Goal: Task Accomplishment & Management: Manage account settings

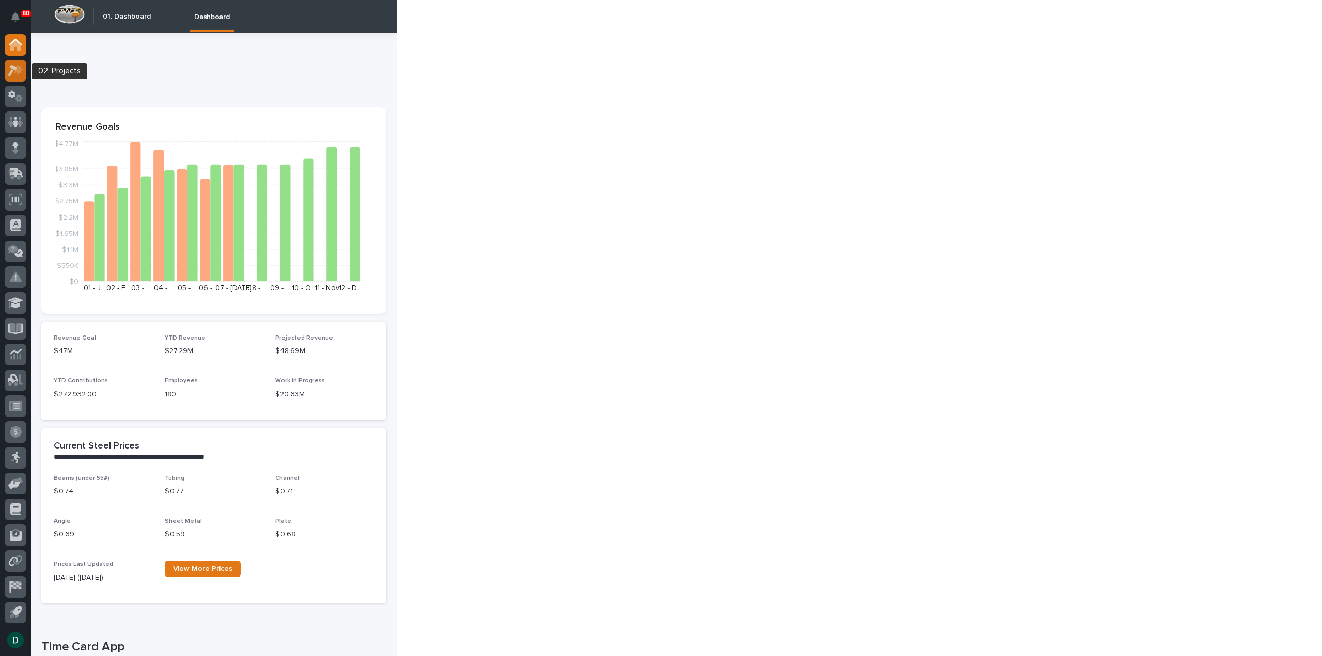
click at [24, 0] on div at bounding box center [16, 71] width 22 height 22
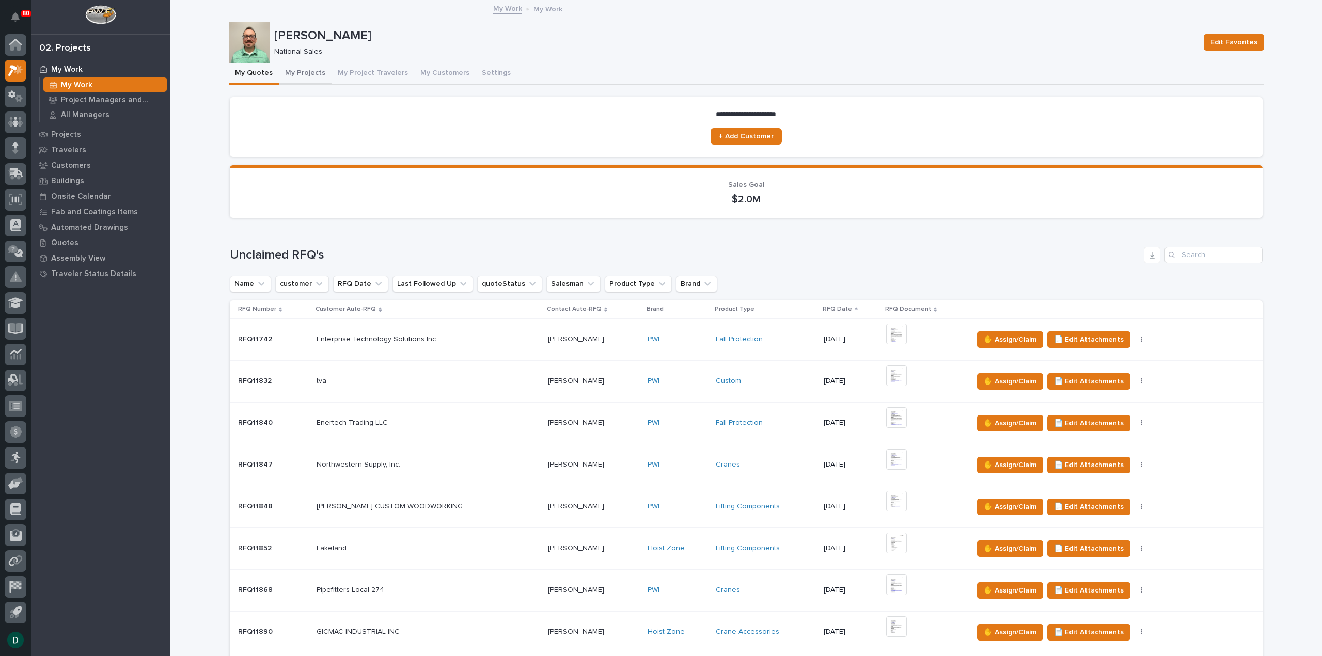
click at [258, 0] on button "My Projects" at bounding box center [305, 74] width 53 height 22
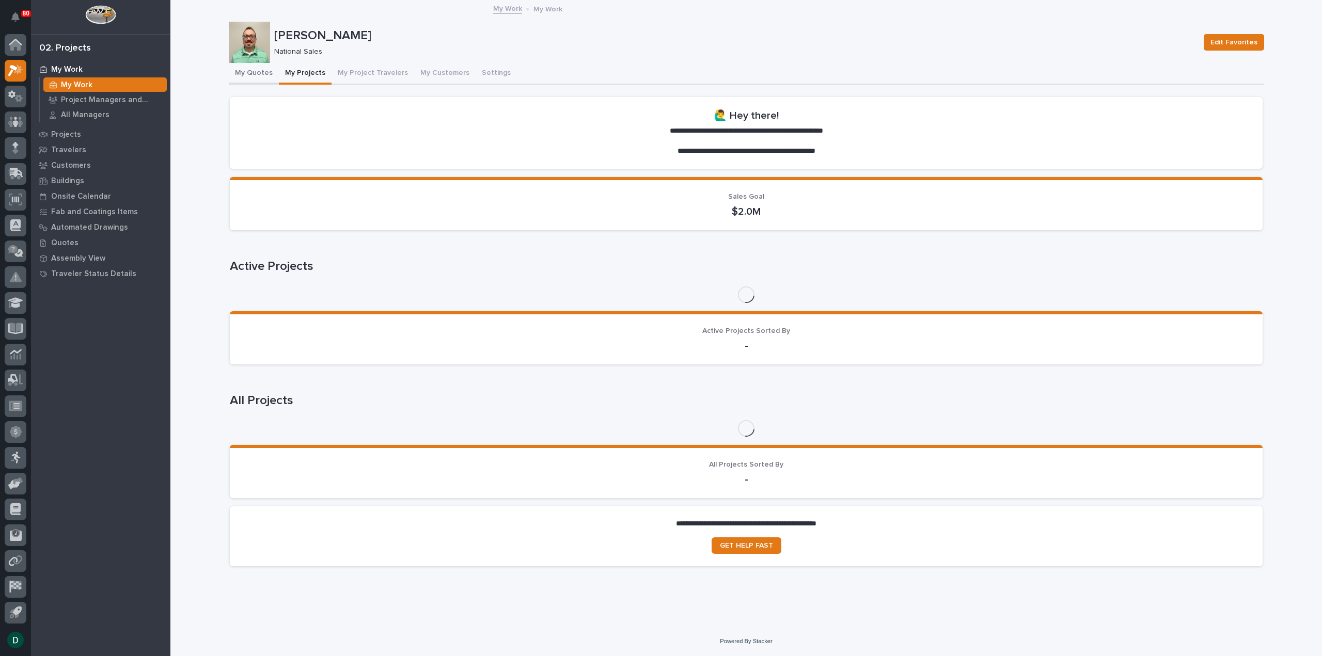
click at [252, 0] on button "My Quotes" at bounding box center [254, 74] width 50 height 22
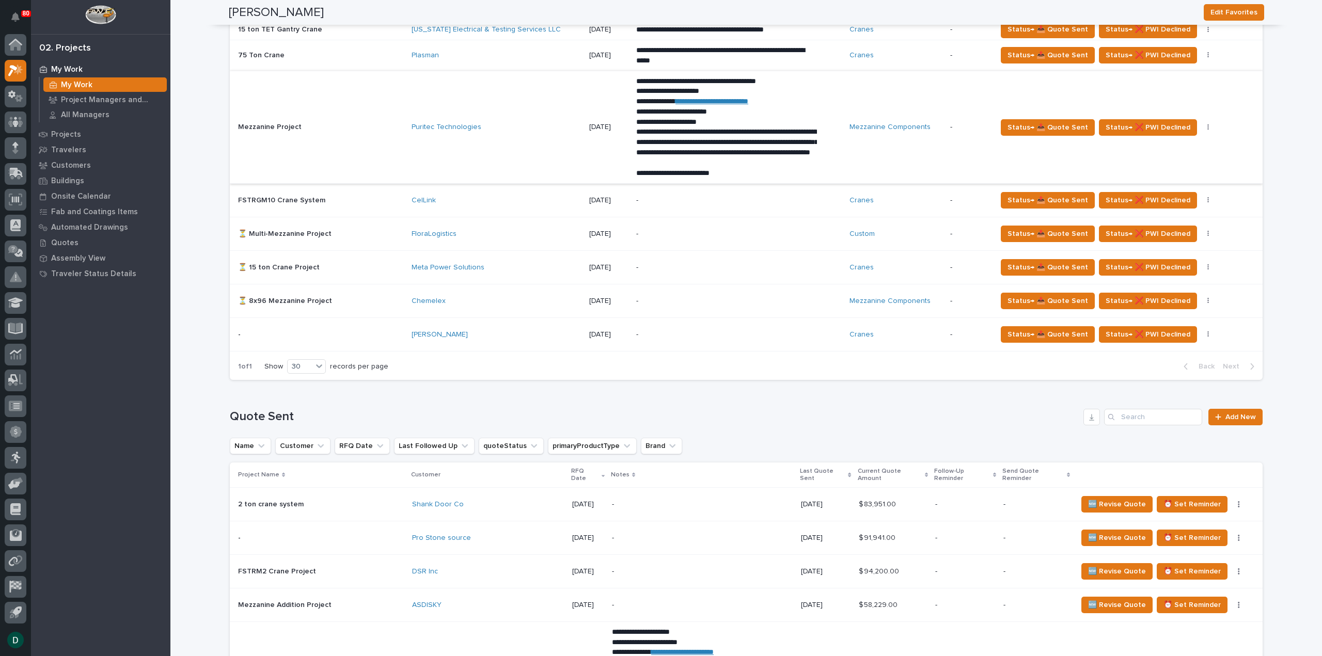
scroll to position [1033, 0]
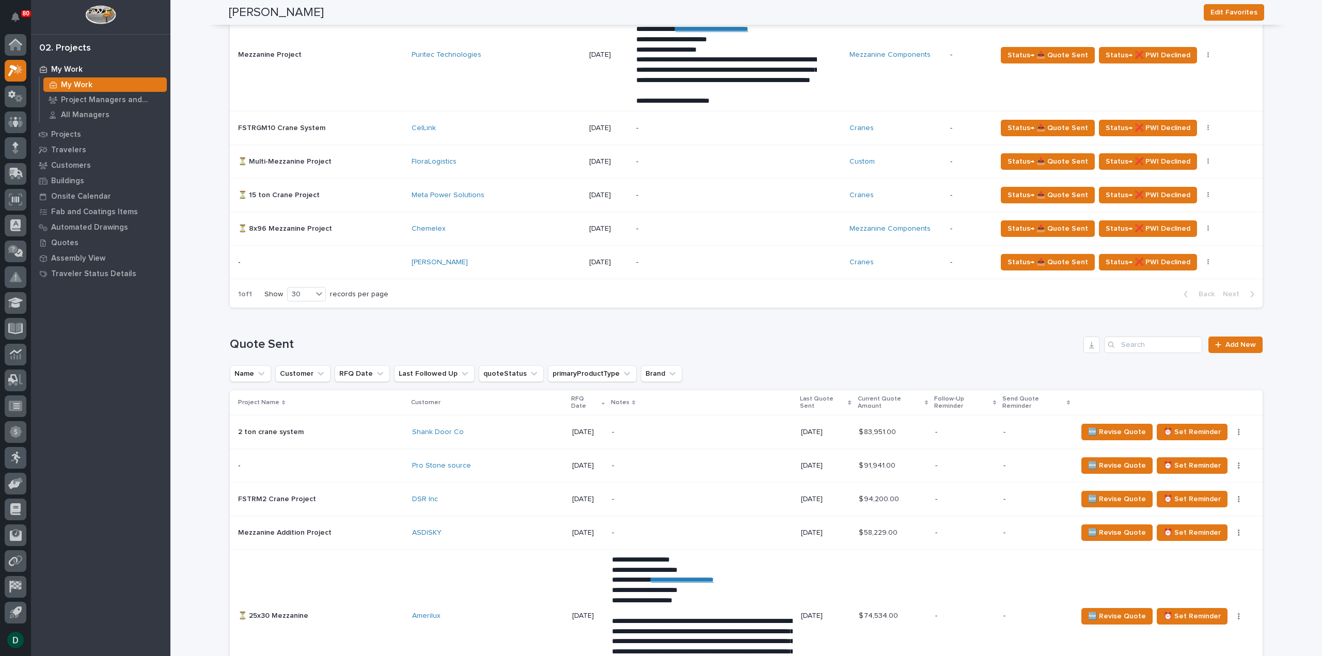
click at [258, 0] on p at bounding box center [320, 262] width 165 height 9
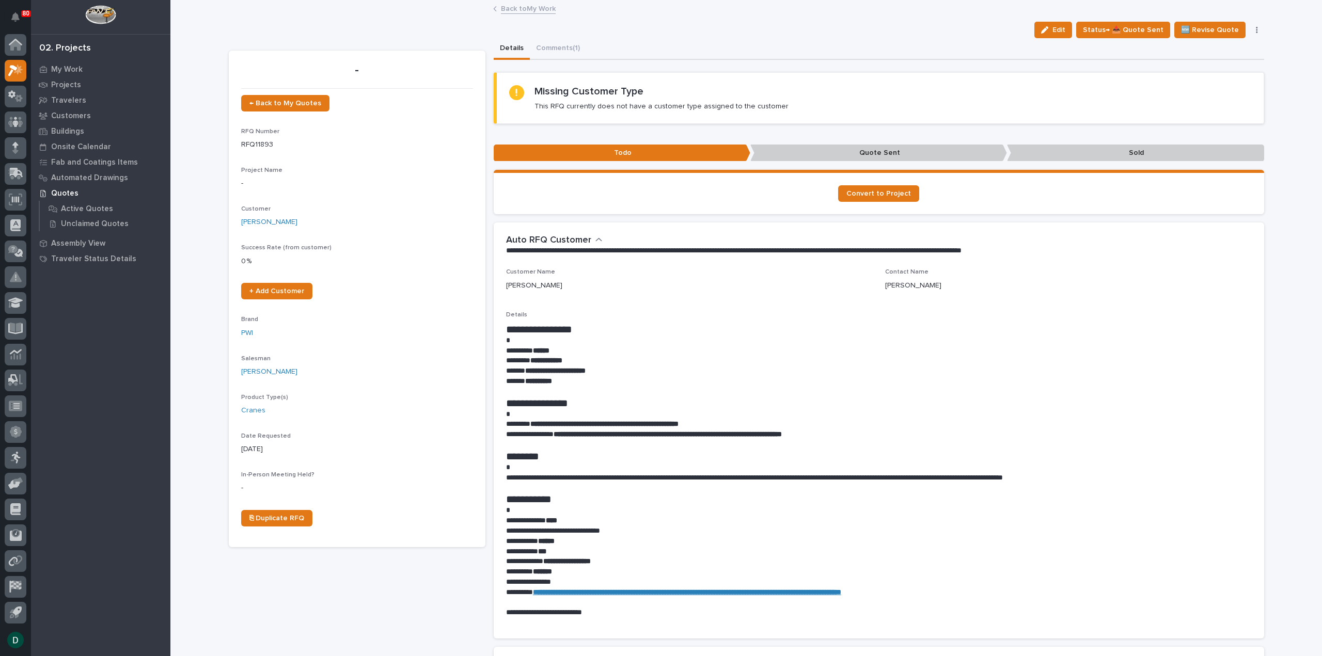
click at [258, 0] on link "Back to My Work" at bounding box center [528, 8] width 55 height 12
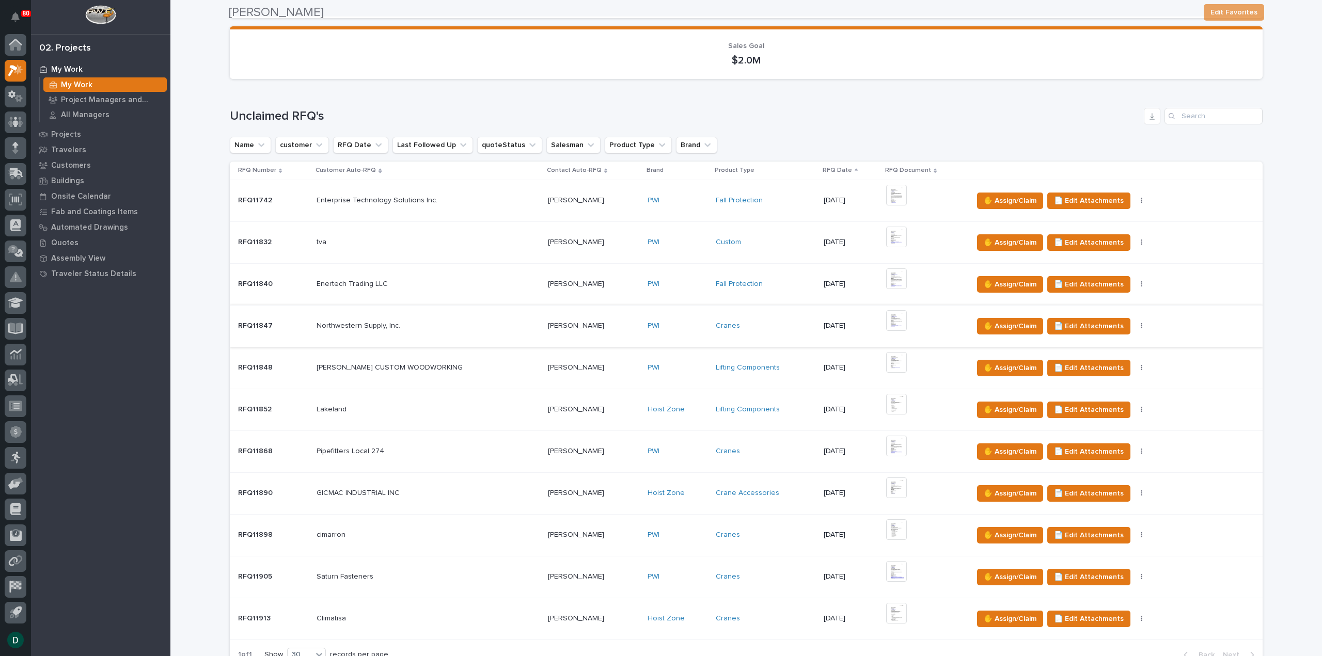
scroll to position [258, 0]
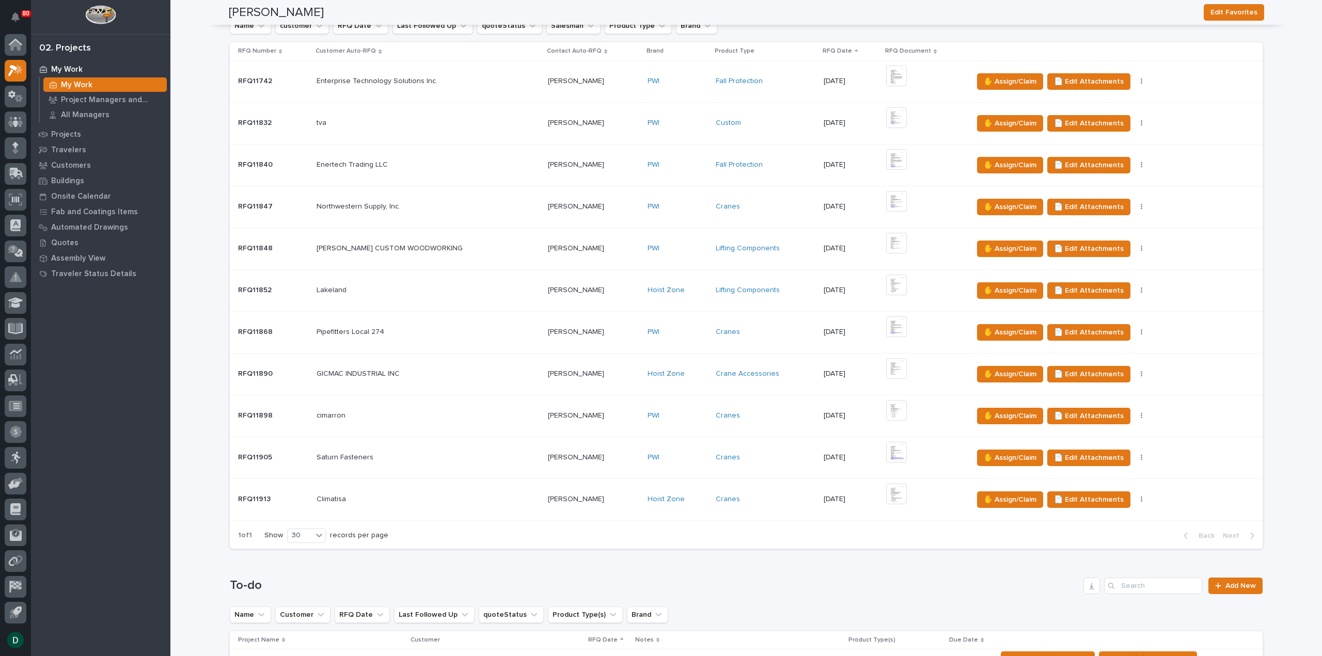
click at [258, 0] on div "Pipefitters Local [STREET_ADDRESS]" at bounding box center [428, 332] width 223 height 17
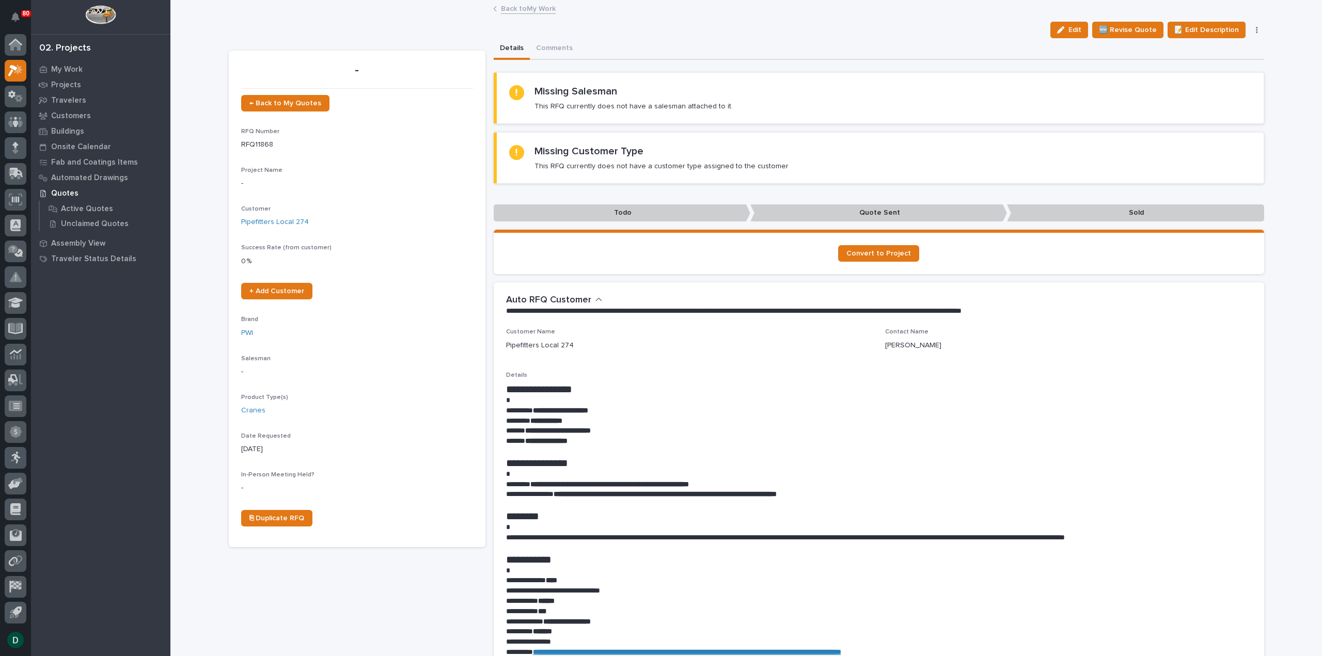
click at [258, 0] on button "button" at bounding box center [1257, 29] width 14 height 7
click at [258, 0] on button "✋ Assign/Claim" at bounding box center [1214, 67] width 92 height 17
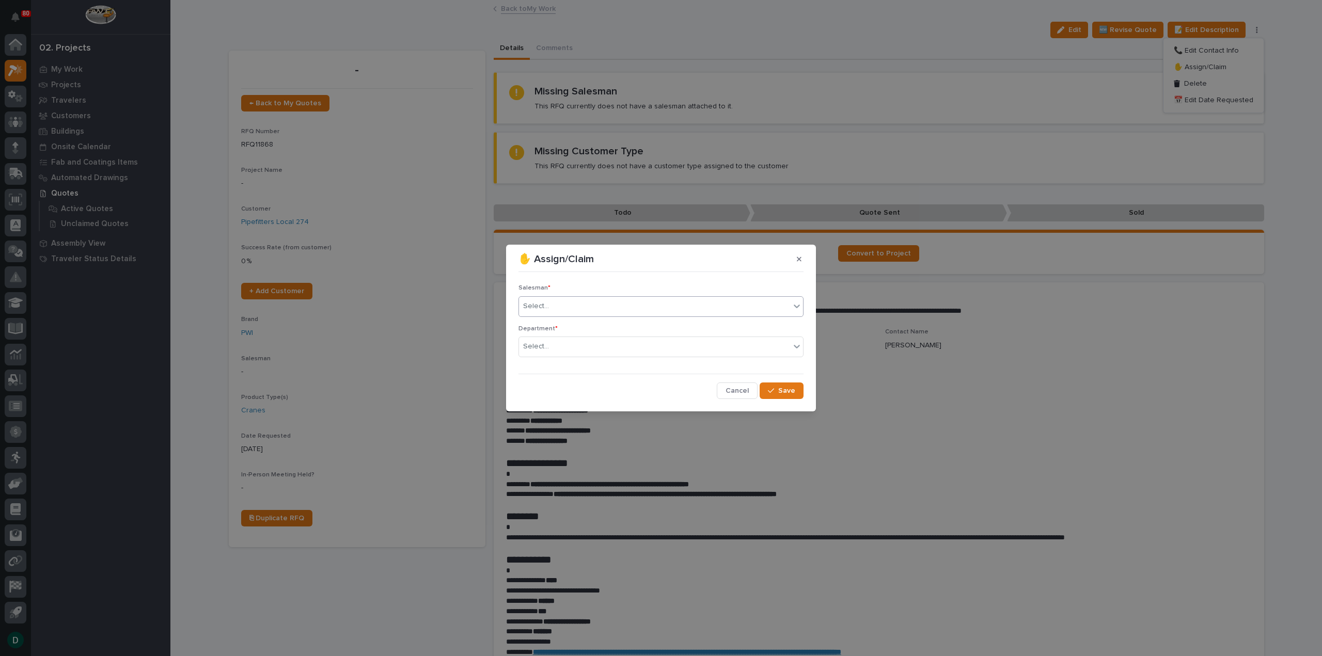
click at [258, 0] on div "Select..." at bounding box center [654, 306] width 271 height 17
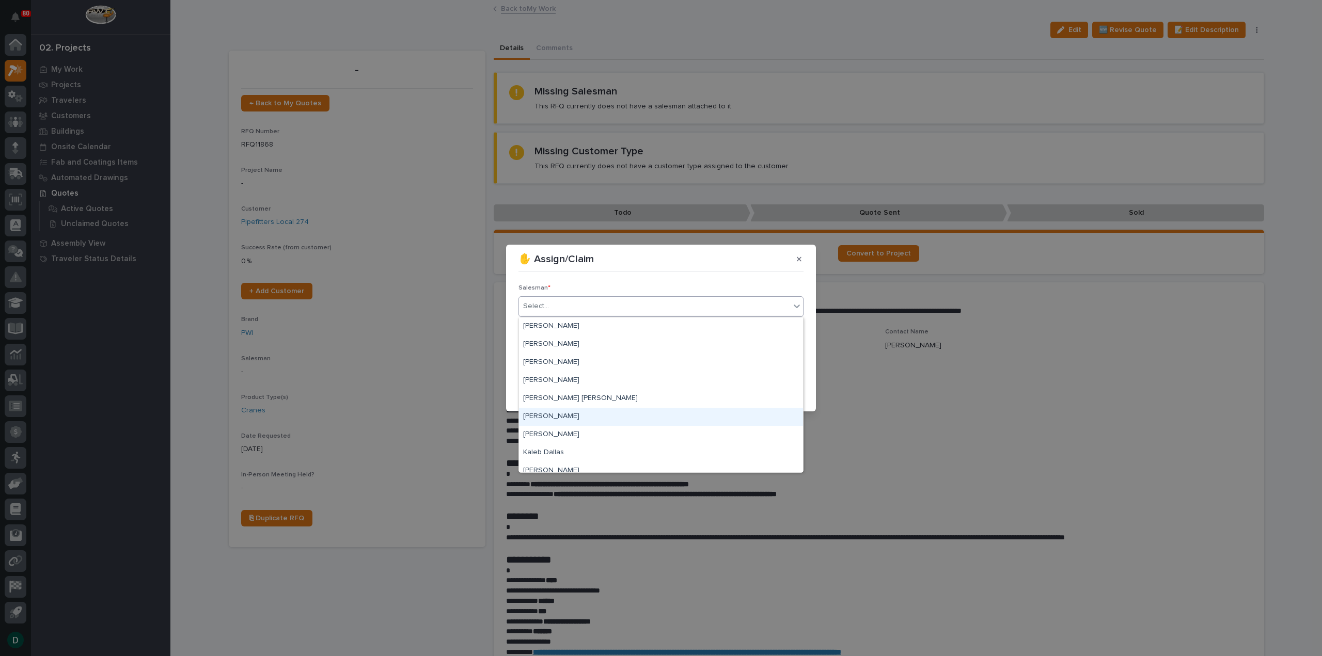
click at [258, 0] on div "[PERSON_NAME]" at bounding box center [661, 417] width 284 height 18
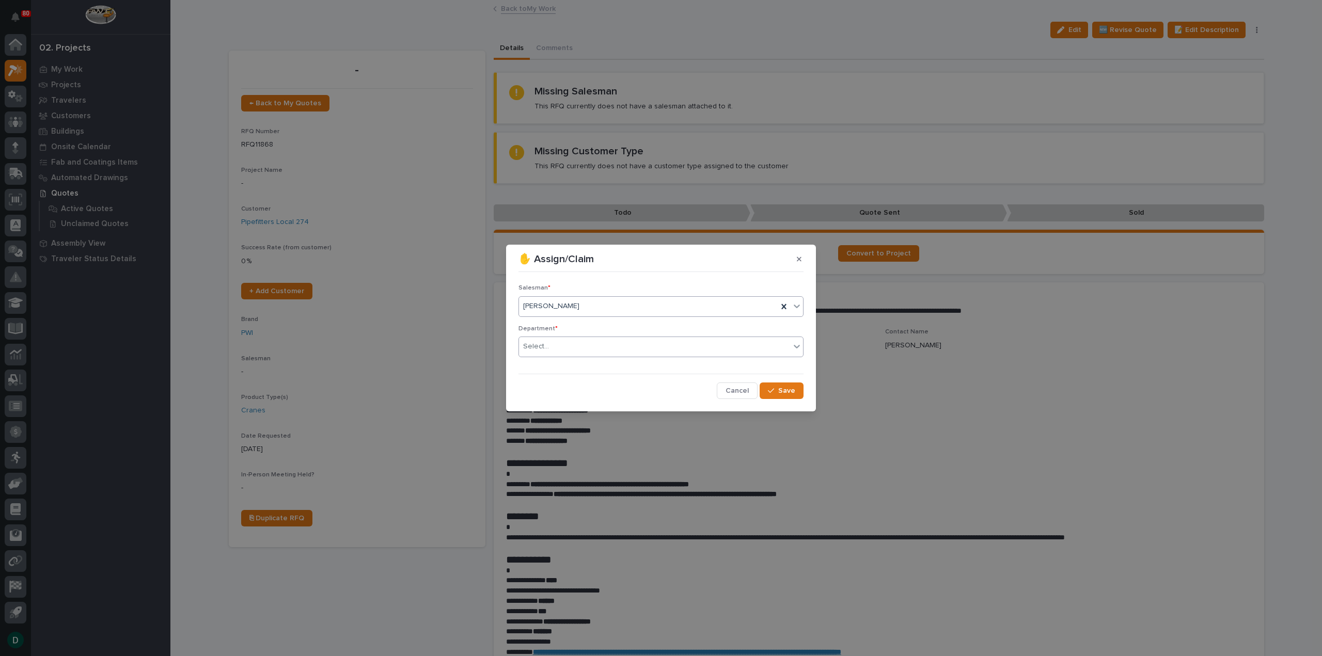
click at [258, 0] on div "Select..." at bounding box center [654, 346] width 271 height 17
click at [258, 0] on div "National Sales" at bounding box center [661, 366] width 284 height 18
click at [258, 0] on icon "button" at bounding box center [771, 390] width 6 height 7
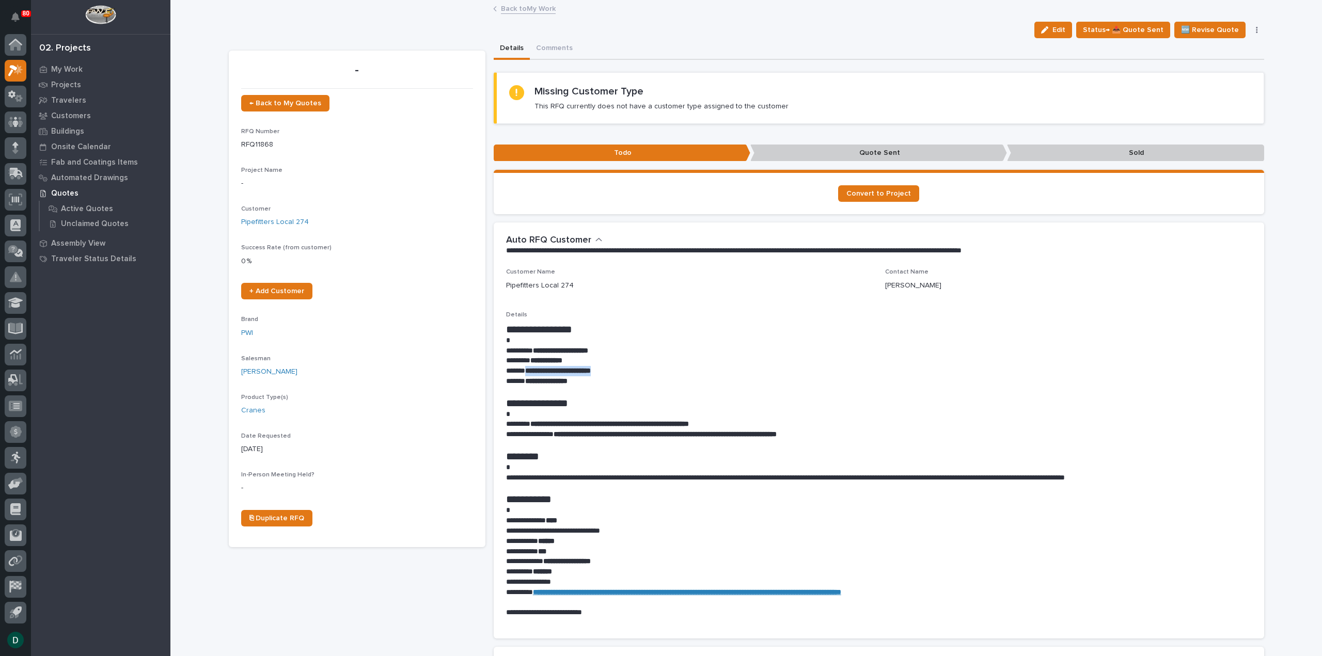
drag, startPoint x: 610, startPoint y: 370, endPoint x: 523, endPoint y: 371, distance: 87.3
click at [258, 0] on p "**********" at bounding box center [879, 371] width 746 height 10
copy strong "**********"
click at [258, 0] on button "Comments" at bounding box center [554, 49] width 49 height 22
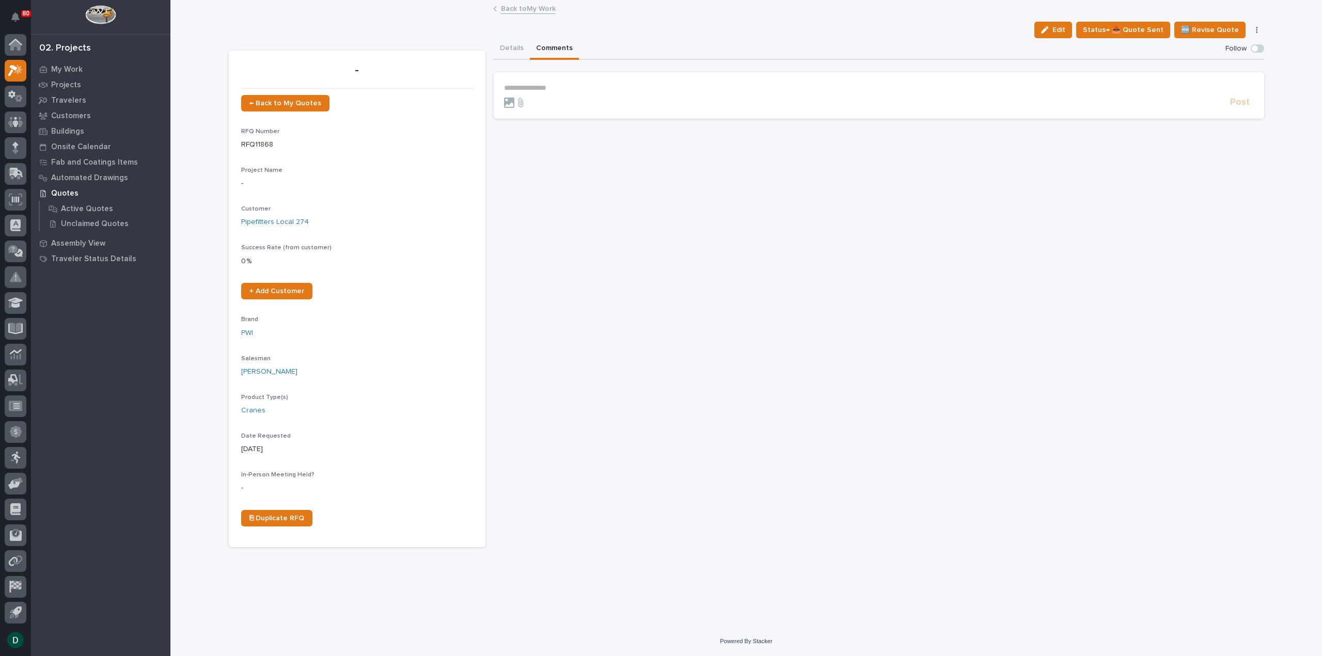
click at [258, 0] on p "**********" at bounding box center [879, 88] width 750 height 9
click at [258, 0] on span "Post" at bounding box center [1240, 106] width 20 height 12
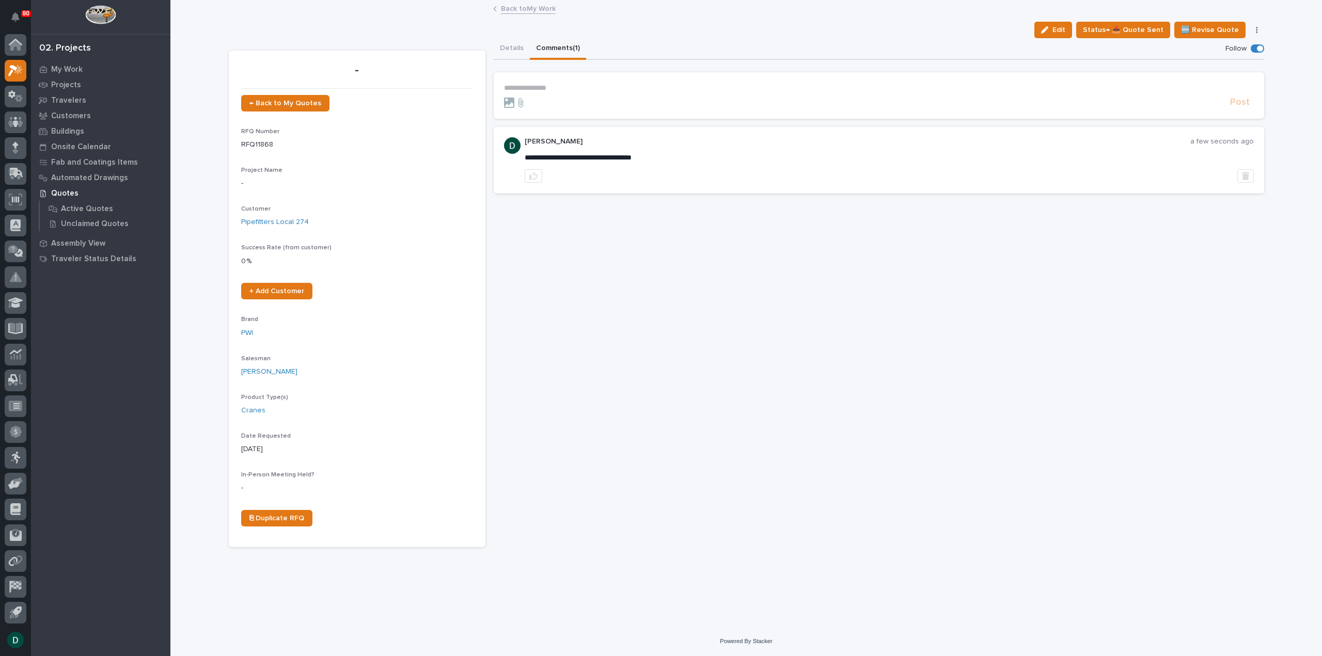
click at [258, 0] on link "Back to My Work" at bounding box center [528, 8] width 55 height 12
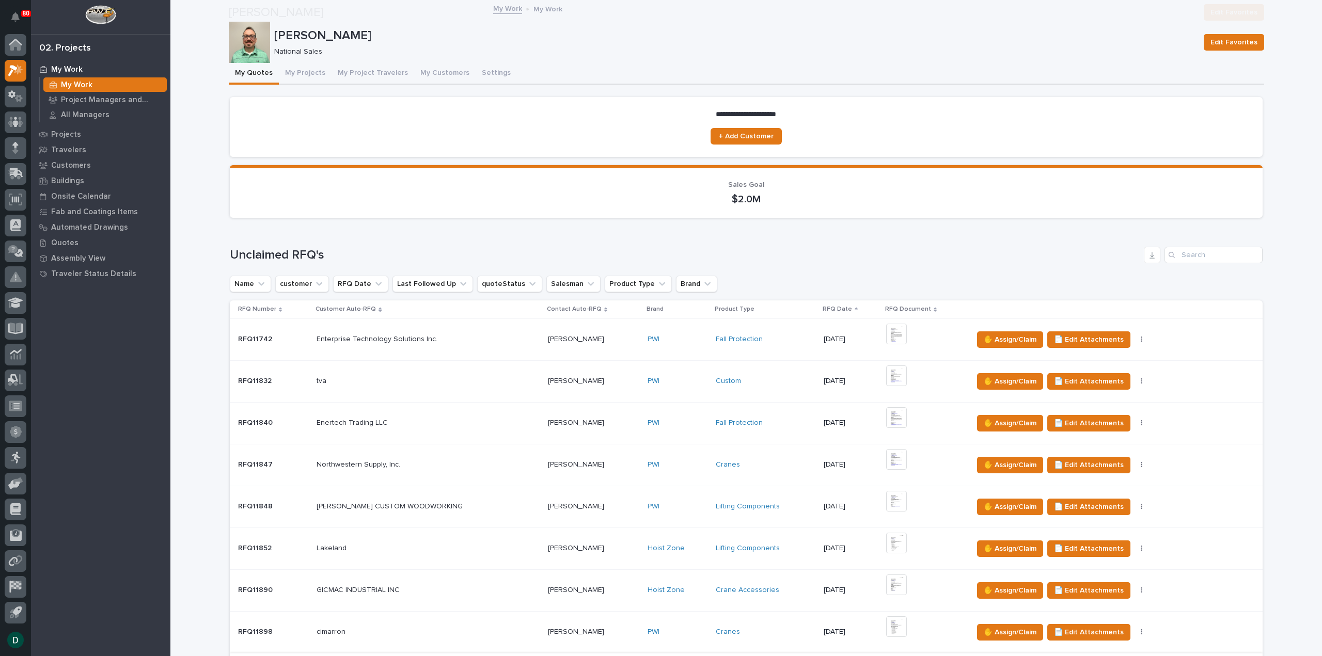
scroll to position [155, 0]
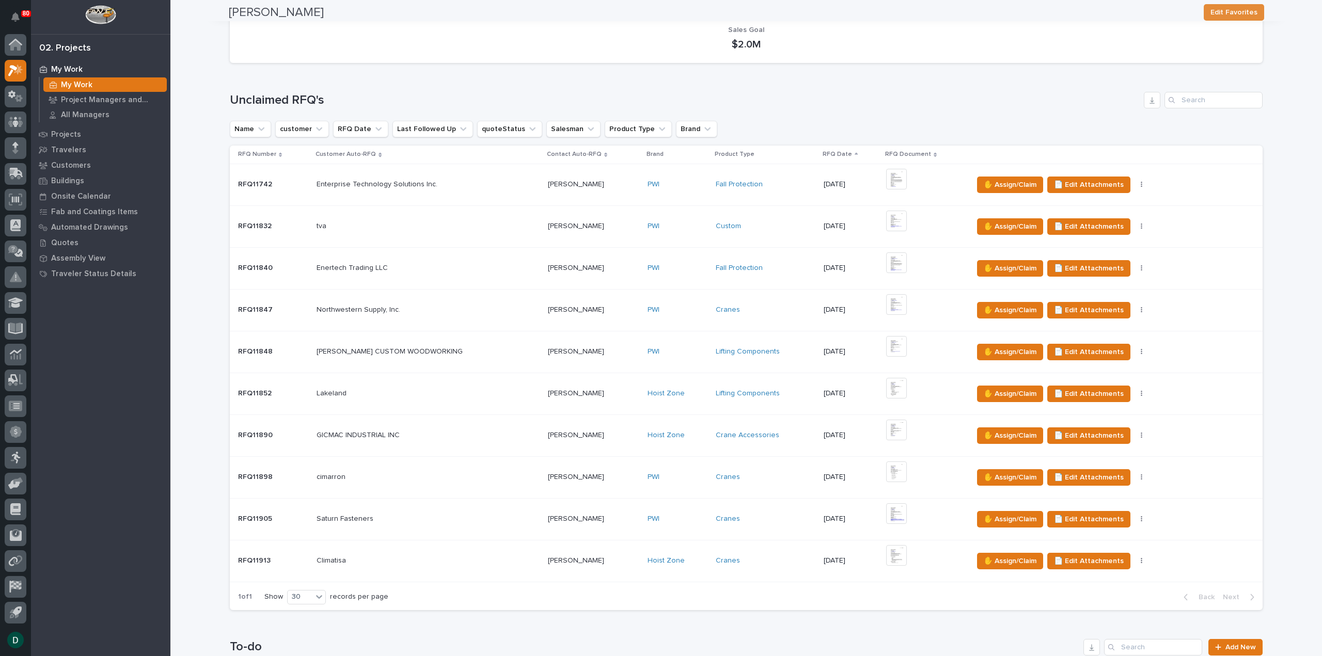
click at [258, 0] on p at bounding box center [428, 519] width 223 height 9
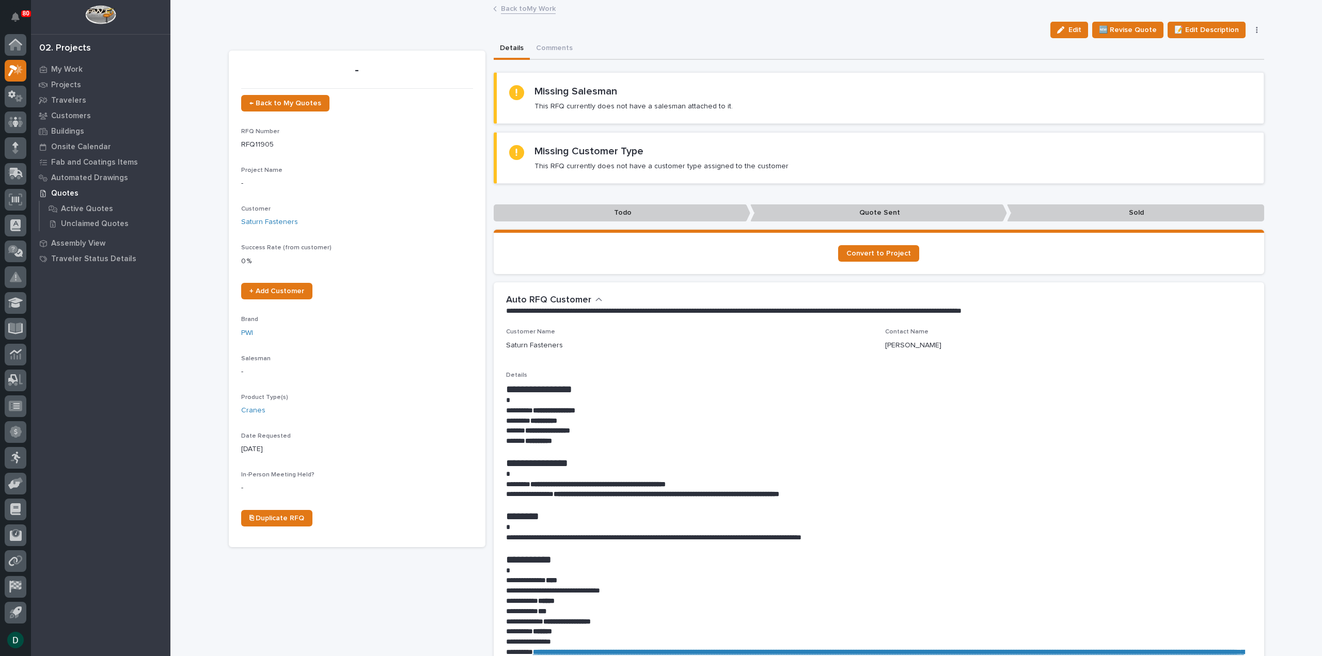
click at [258, 0] on link "Back to My Work" at bounding box center [528, 8] width 55 height 12
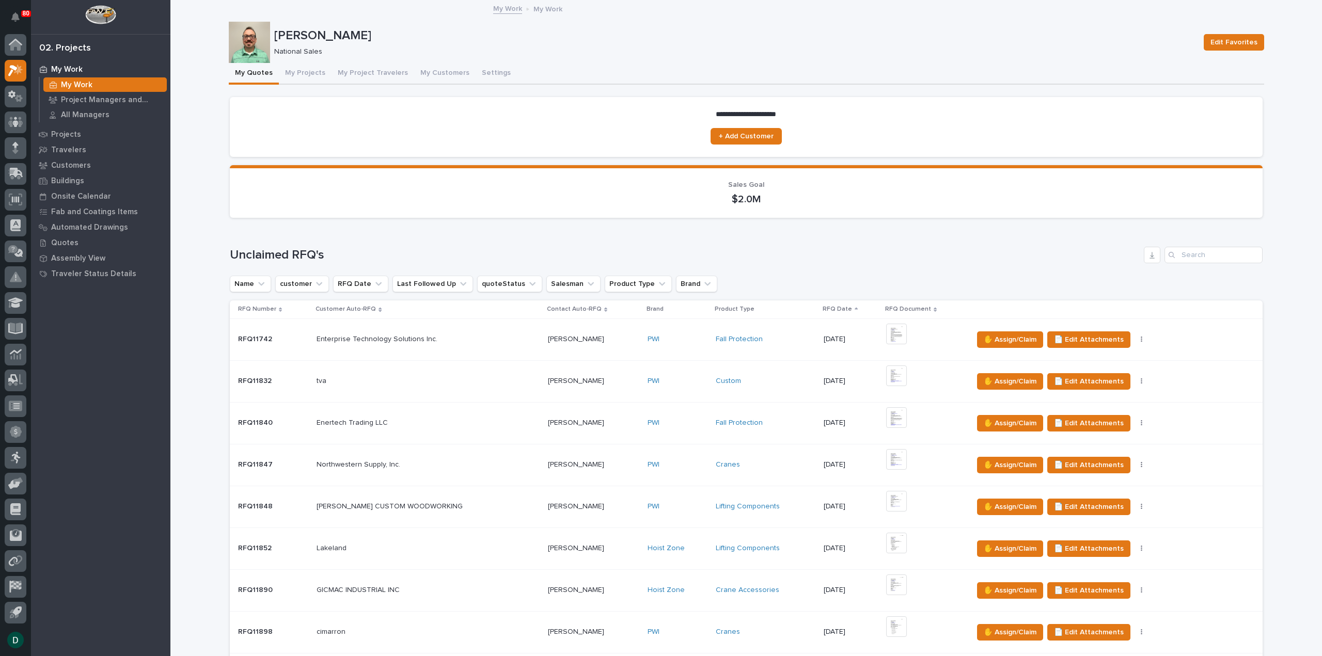
scroll to position [155, 0]
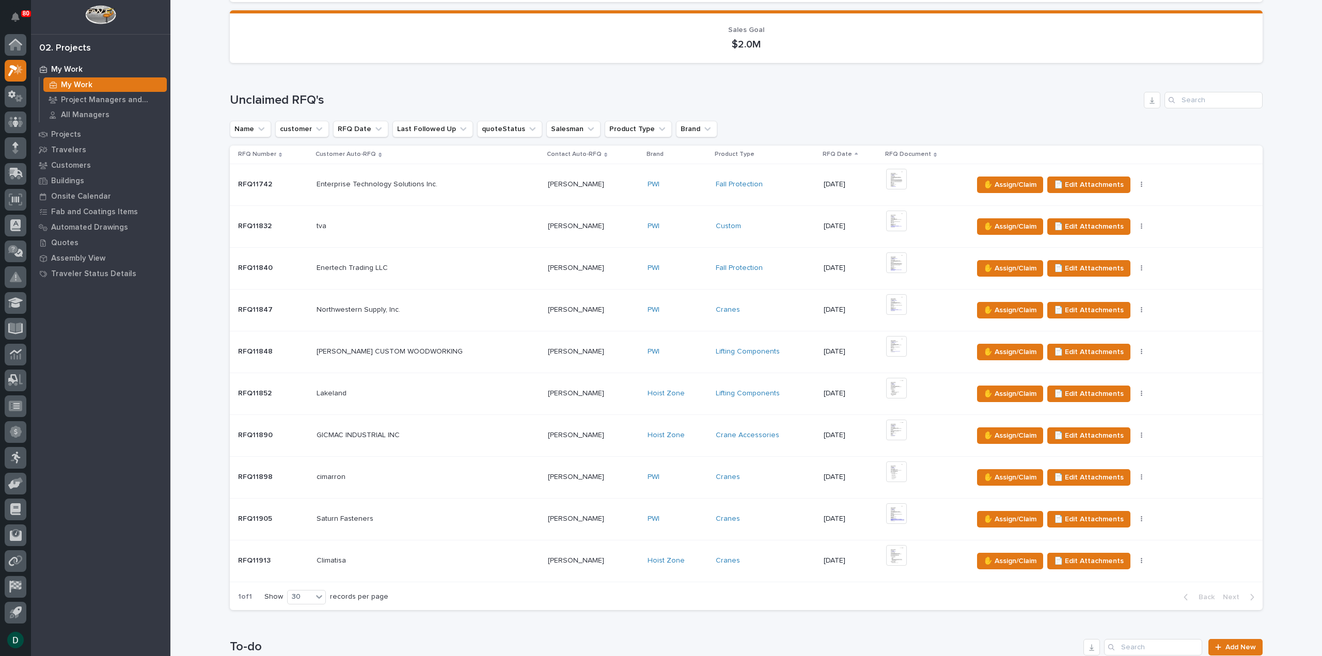
click at [258, 0] on p at bounding box center [428, 561] width 223 height 9
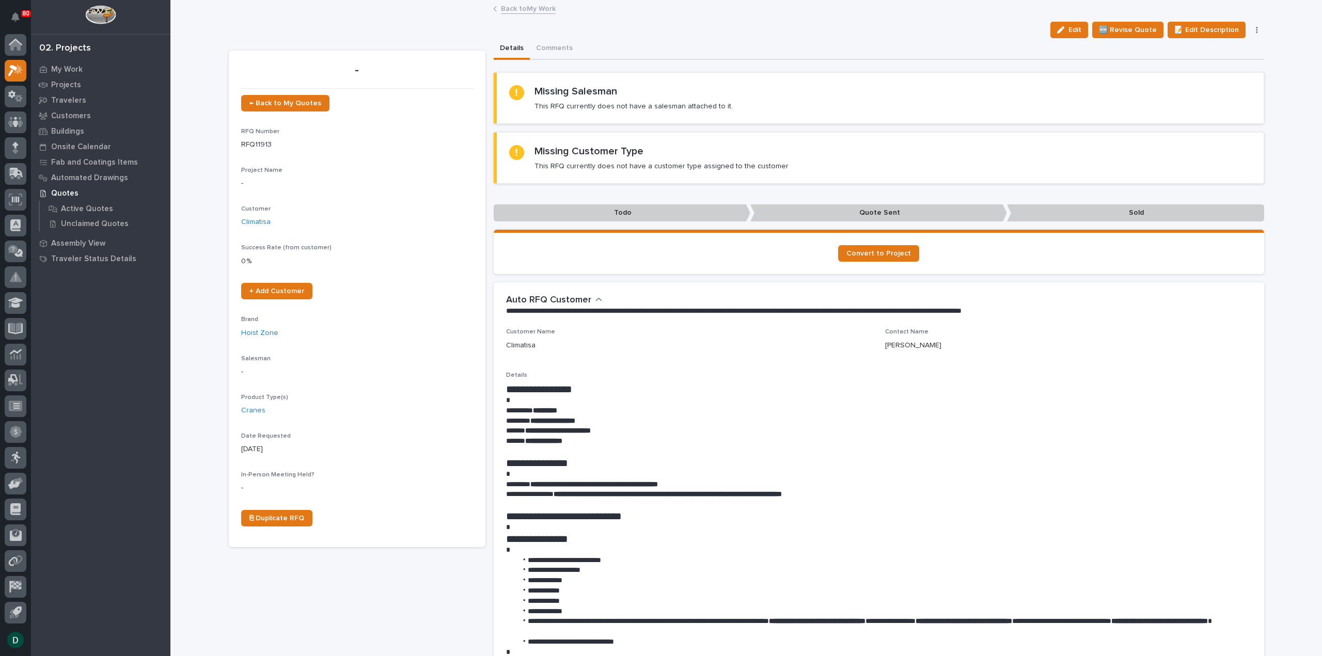
click at [258, 0] on button "button" at bounding box center [1257, 29] width 14 height 7
click at [258, 0] on span "✋ Assign/Claim" at bounding box center [1200, 67] width 53 height 12
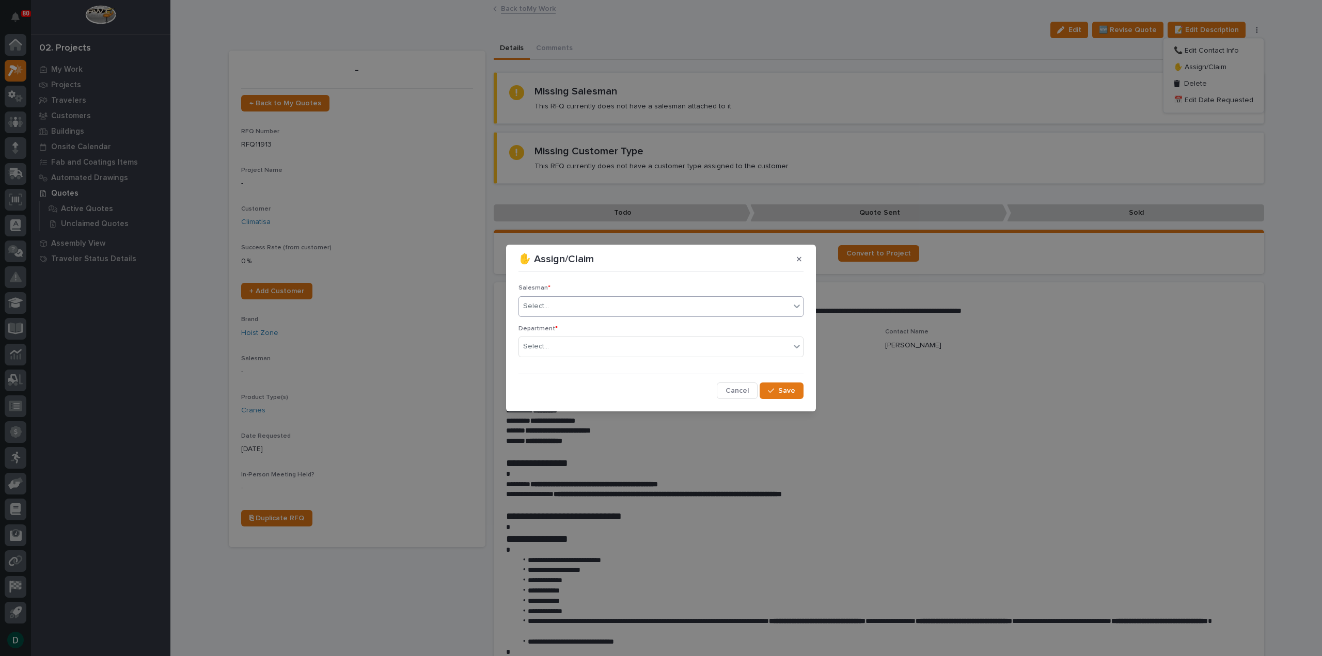
click at [258, 0] on div "Select..." at bounding box center [654, 306] width 271 height 17
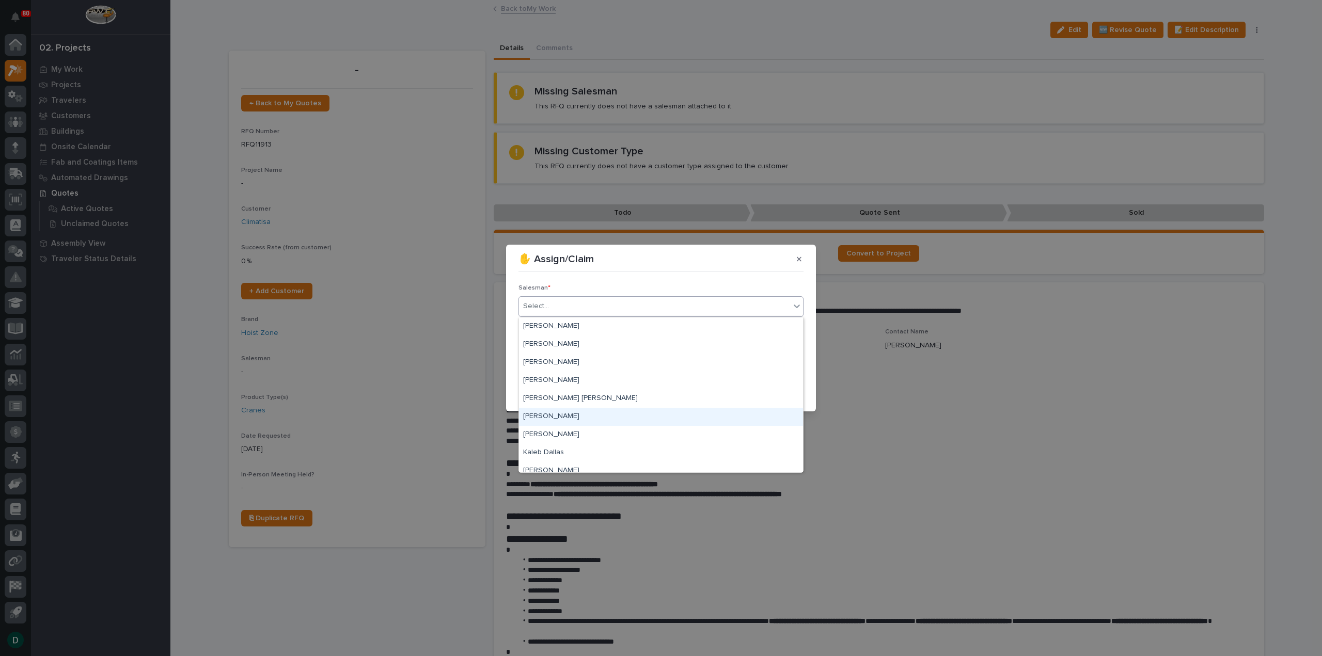
click at [258, 0] on div "[PERSON_NAME]" at bounding box center [661, 417] width 284 height 18
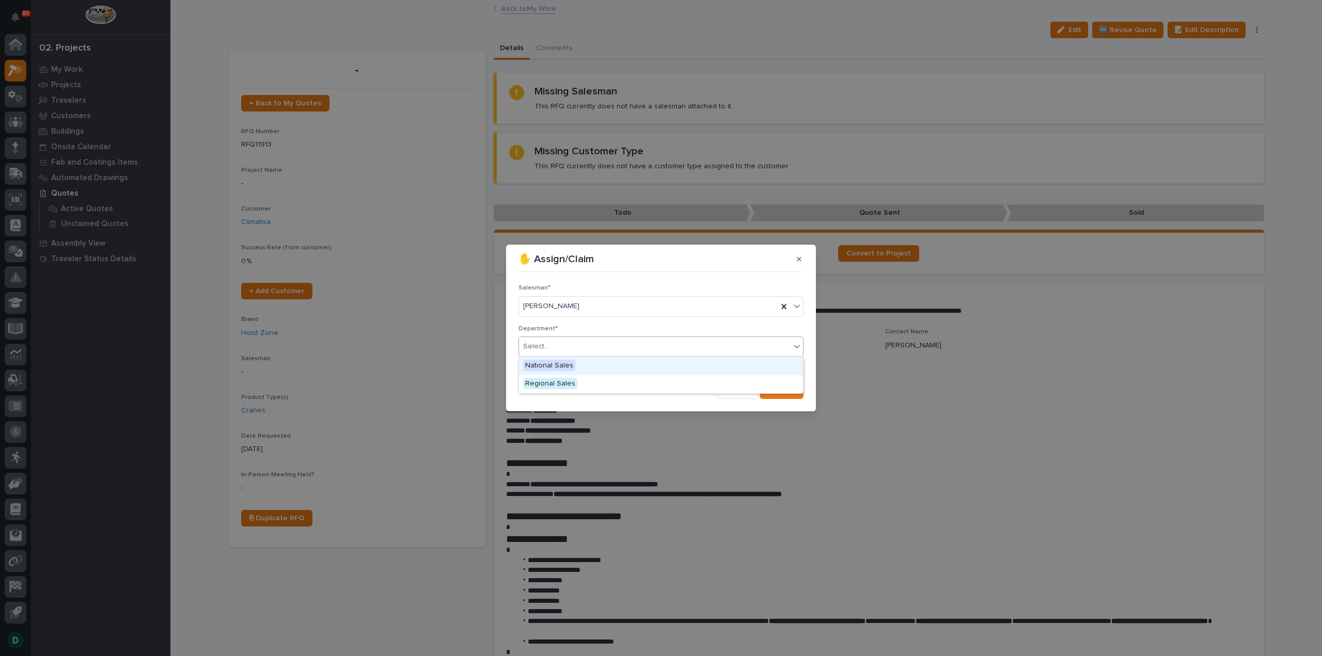
click at [258, 0] on div "Select..." at bounding box center [654, 346] width 271 height 17
click at [258, 0] on span "National Sales" at bounding box center [549, 365] width 52 height 11
click at [258, 0] on icon "button" at bounding box center [771, 390] width 6 height 7
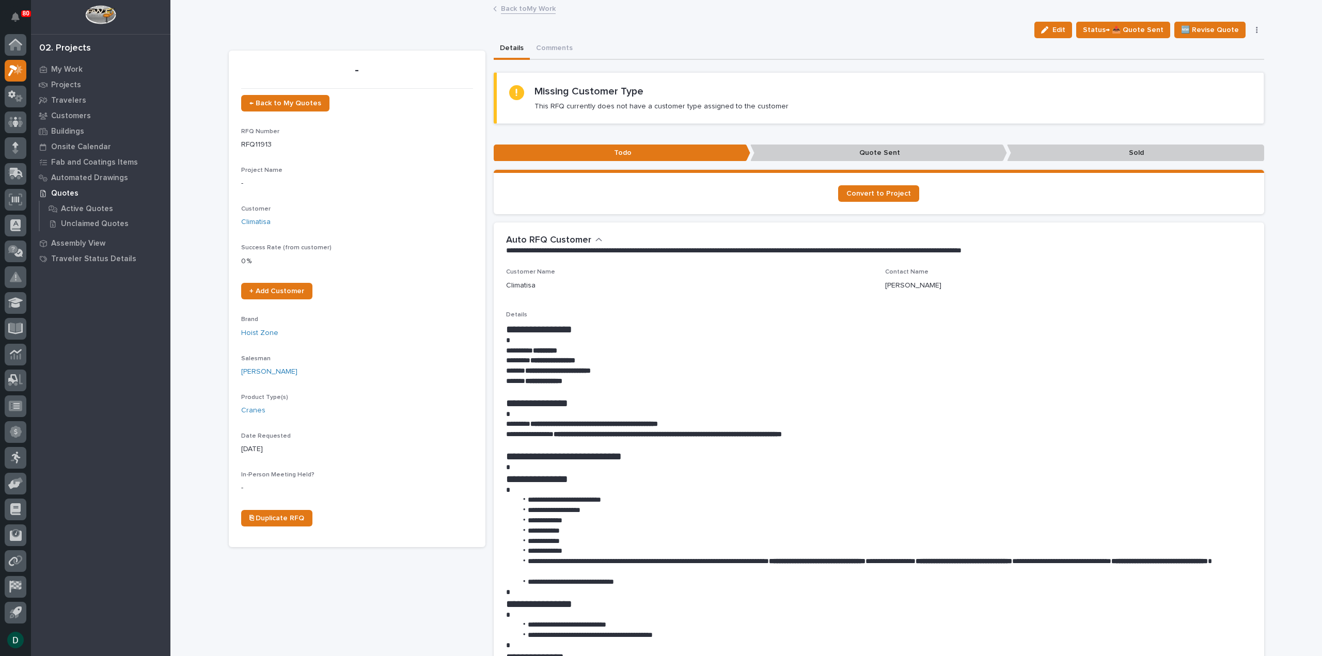
click at [258, 0] on link "Back to My Work" at bounding box center [528, 8] width 55 height 12
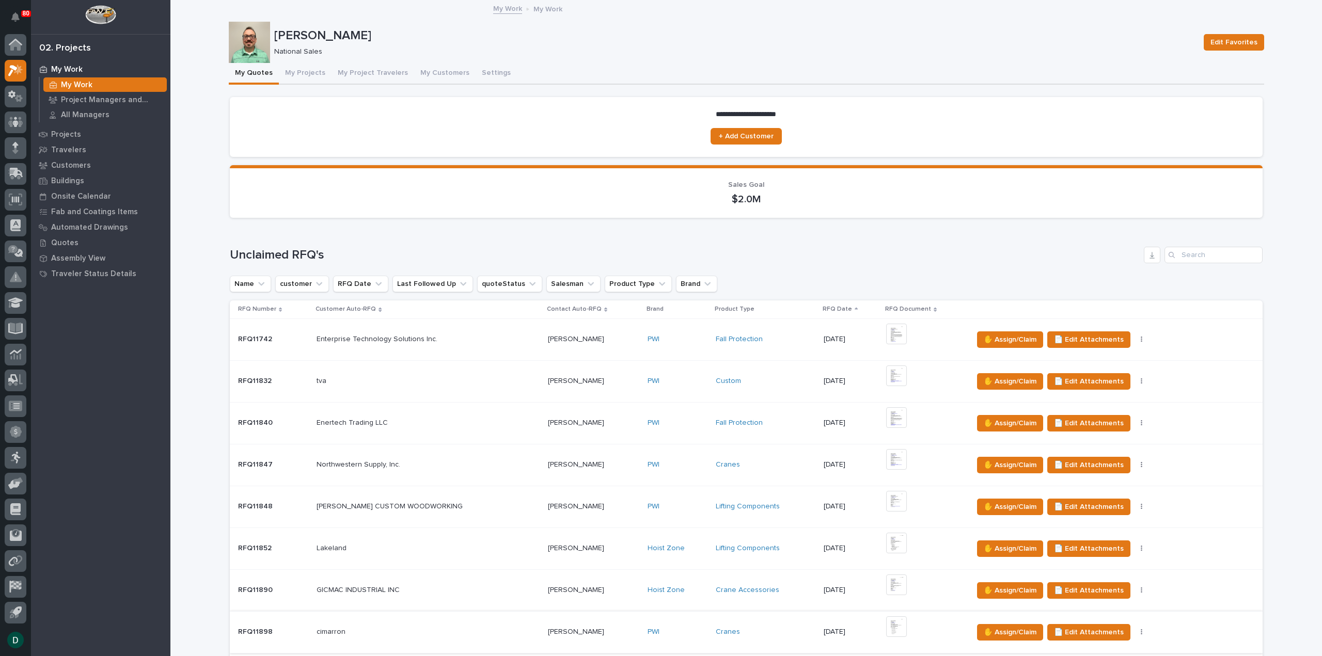
click at [258, 0] on div "Loading... Saving… Unclaimed RFQ's Name customer RFQ Date Last Followed Up quot…" at bounding box center [746, 478] width 1033 height 505
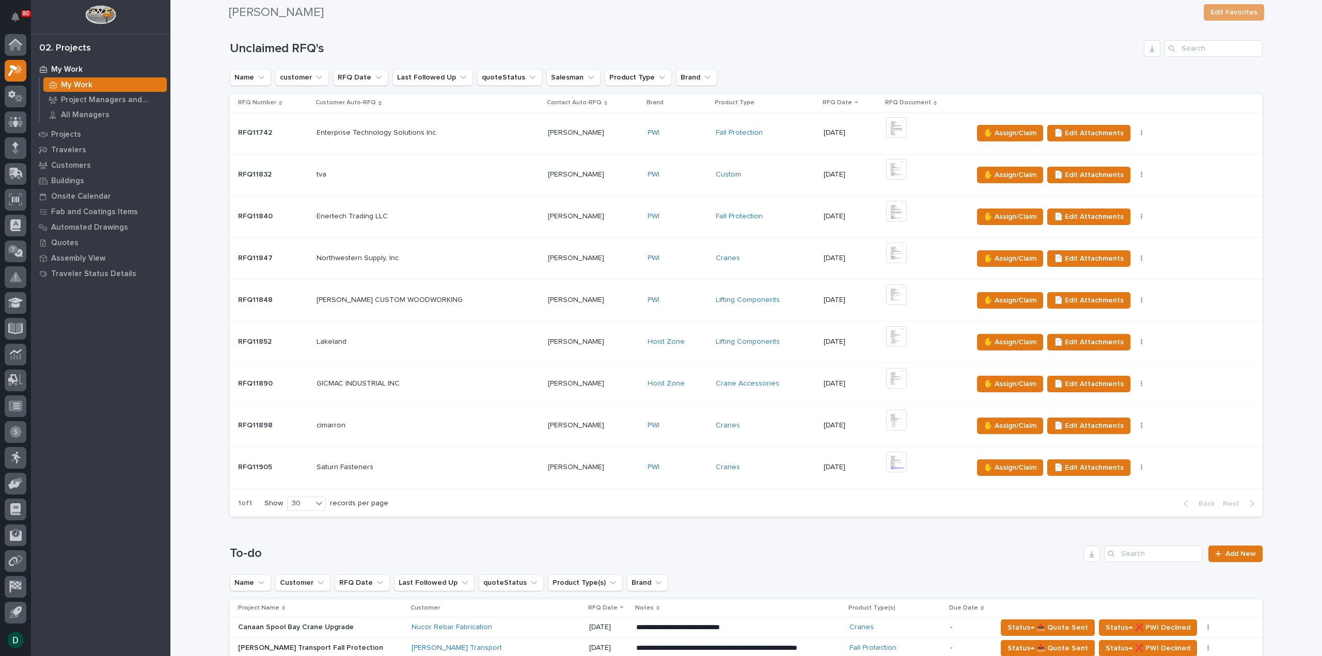
click at [258, 0] on p at bounding box center [428, 467] width 223 height 9
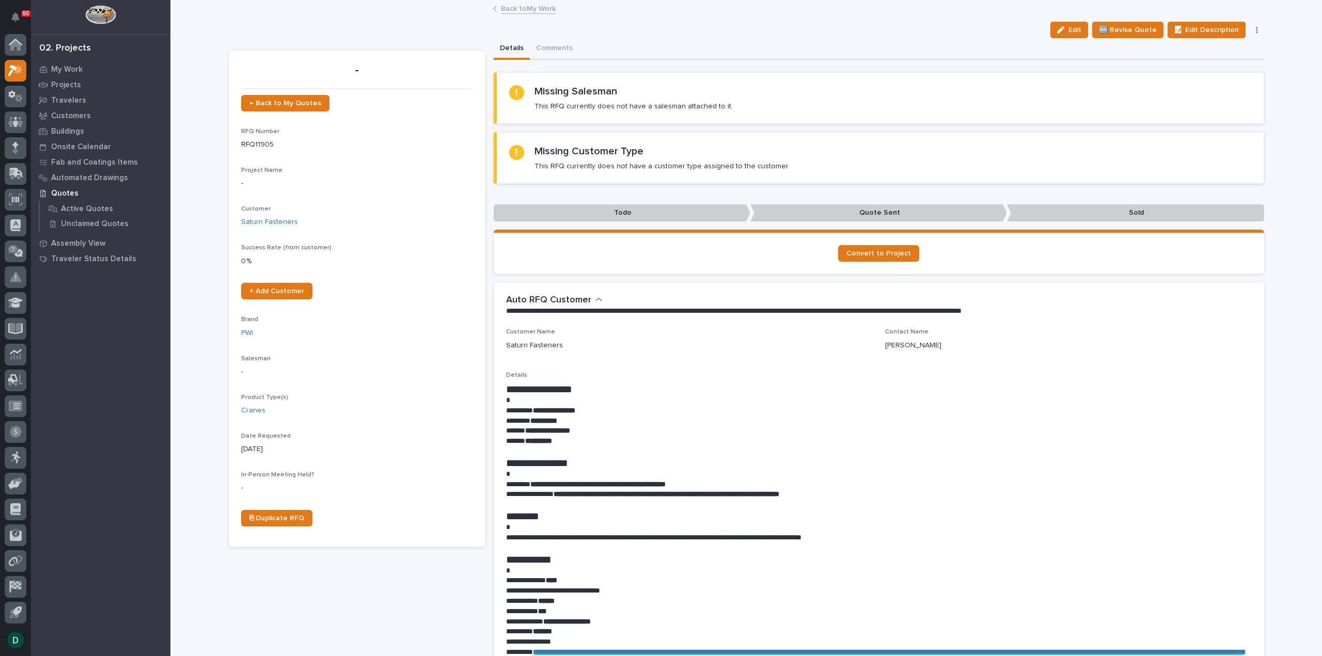
click at [258, 0] on button "button" at bounding box center [1257, 29] width 14 height 7
click at [258, 0] on button "✋ Assign/Claim" at bounding box center [1214, 67] width 92 height 17
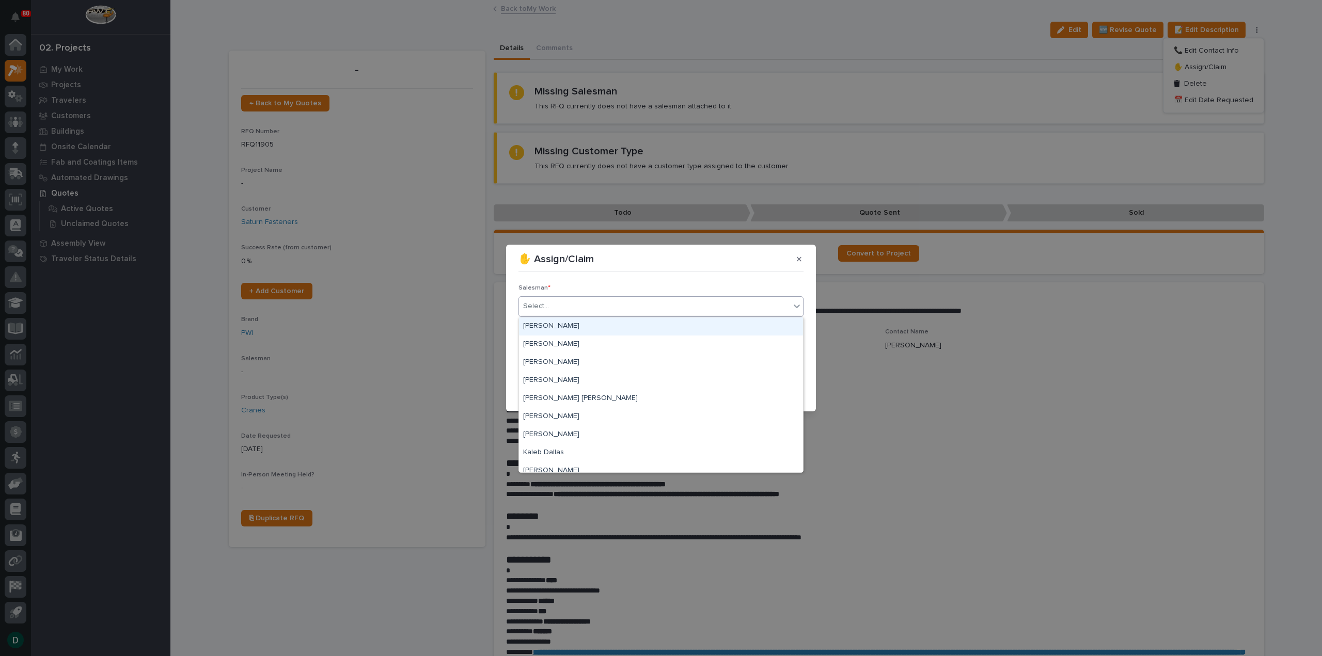
click at [258, 0] on div "Select..." at bounding box center [654, 306] width 271 height 17
click at [258, 0] on div "[PERSON_NAME]" at bounding box center [661, 417] width 284 height 18
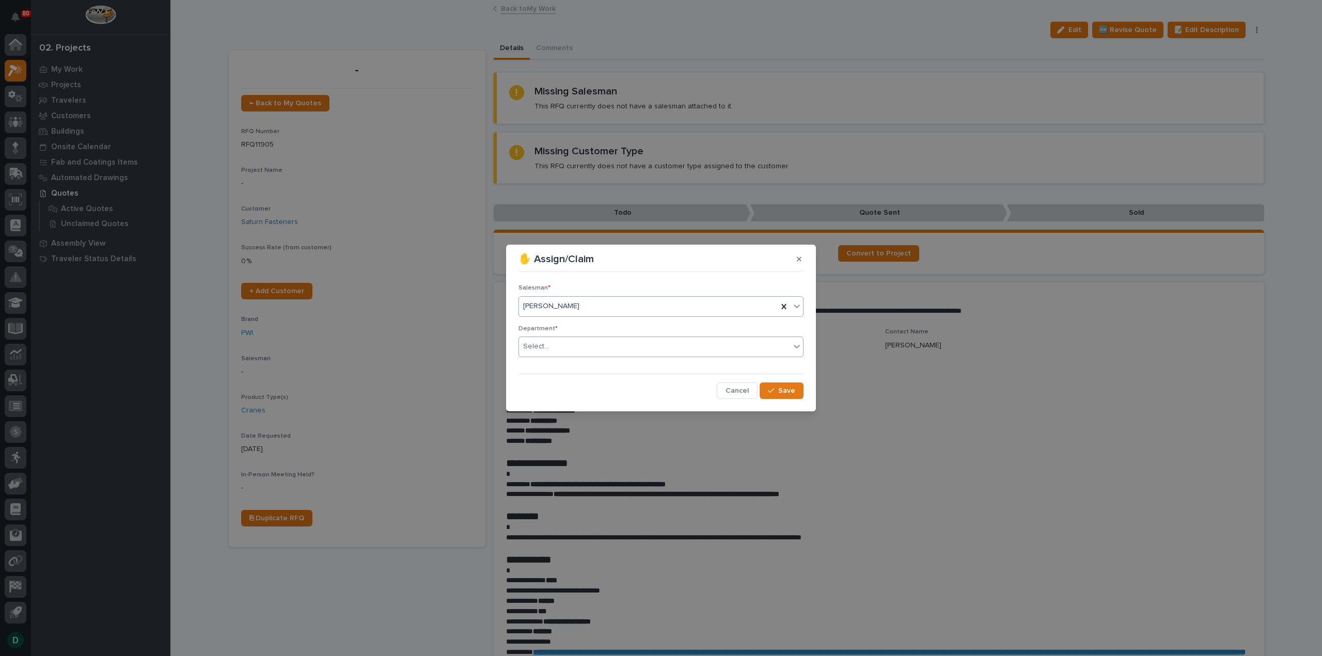
click at [258, 0] on div "Select..." at bounding box center [654, 346] width 271 height 17
click at [258, 0] on div "National Sales" at bounding box center [661, 366] width 284 height 18
click at [258, 0] on span "Save" at bounding box center [786, 390] width 17 height 9
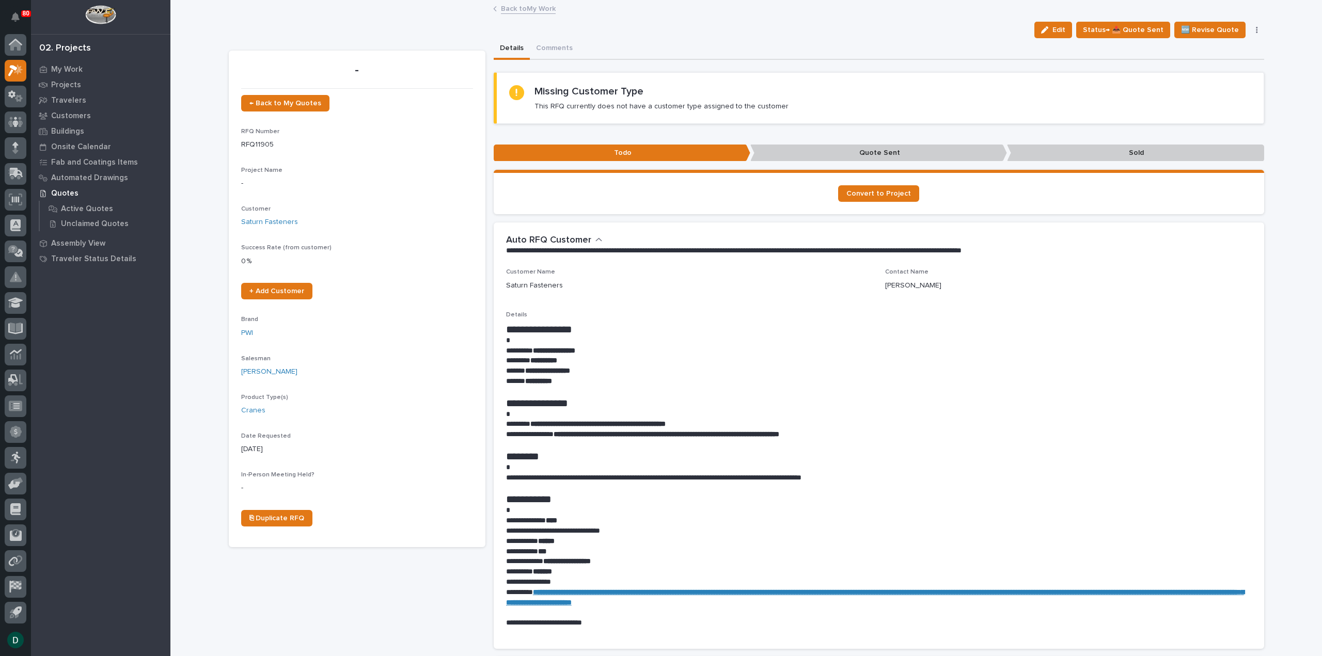
click at [258, 0] on link "Back to My Work" at bounding box center [528, 8] width 55 height 12
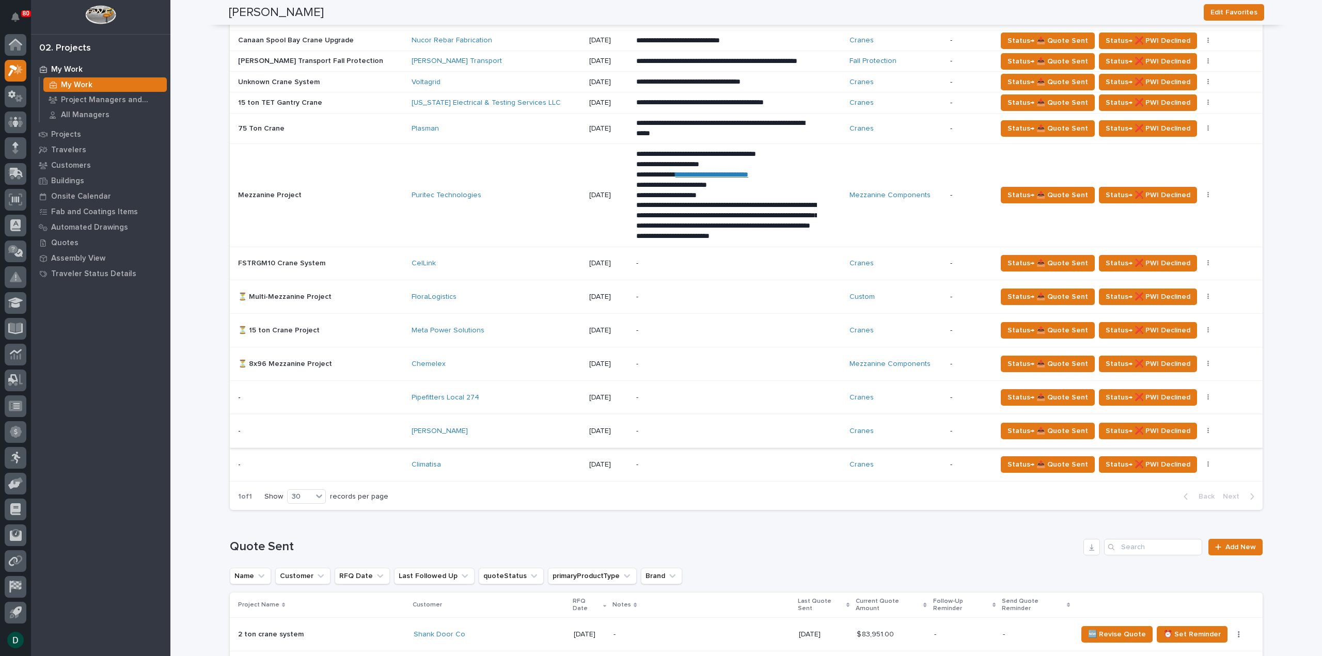
scroll to position [775, 0]
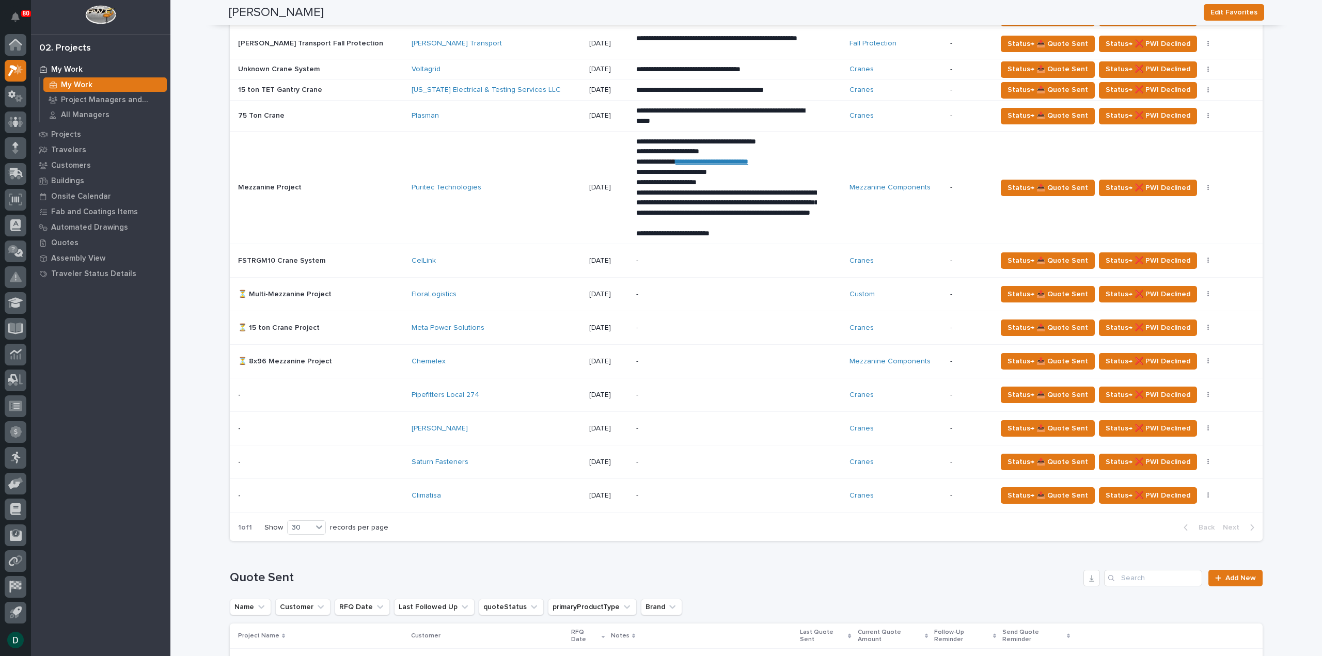
click at [258, 0] on p at bounding box center [320, 462] width 165 height 9
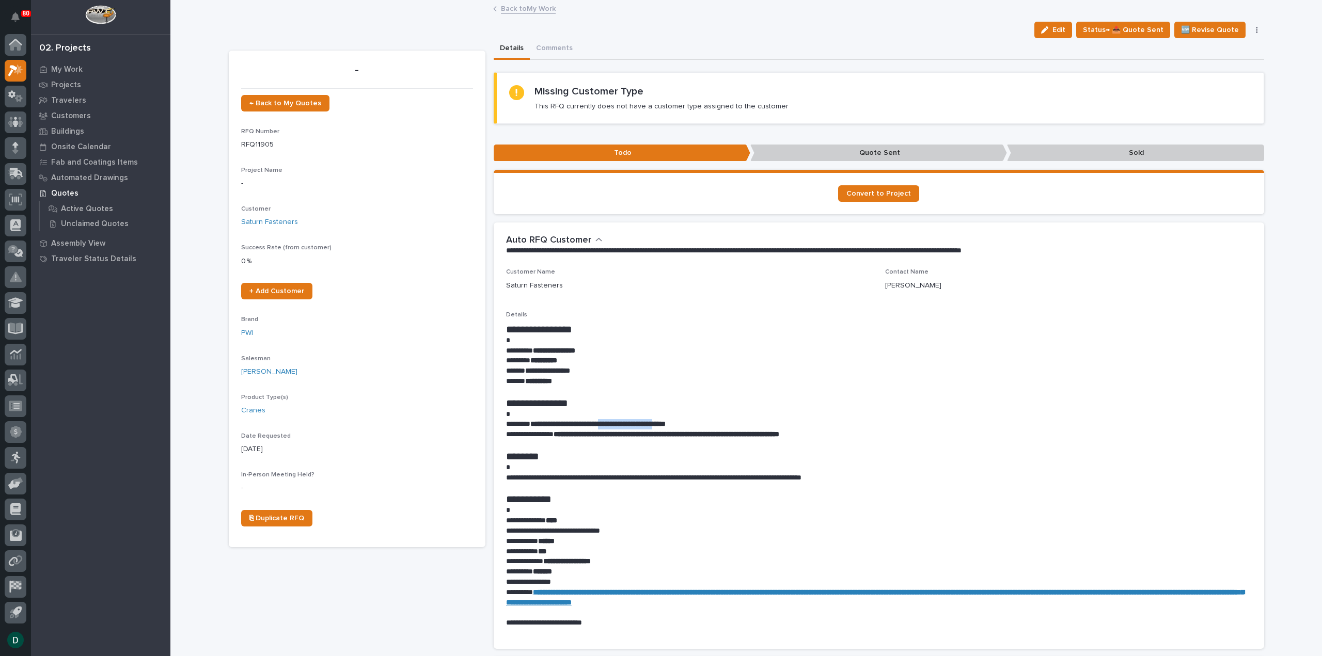
drag, startPoint x: 694, startPoint y: 423, endPoint x: 618, endPoint y: 426, distance: 76.5
click at [258, 0] on strong "**********" at bounding box center [597, 423] width 135 height 7
drag, startPoint x: 594, startPoint y: 371, endPoint x: 523, endPoint y: 374, distance: 70.8
click at [258, 0] on p "**********" at bounding box center [879, 371] width 746 height 10
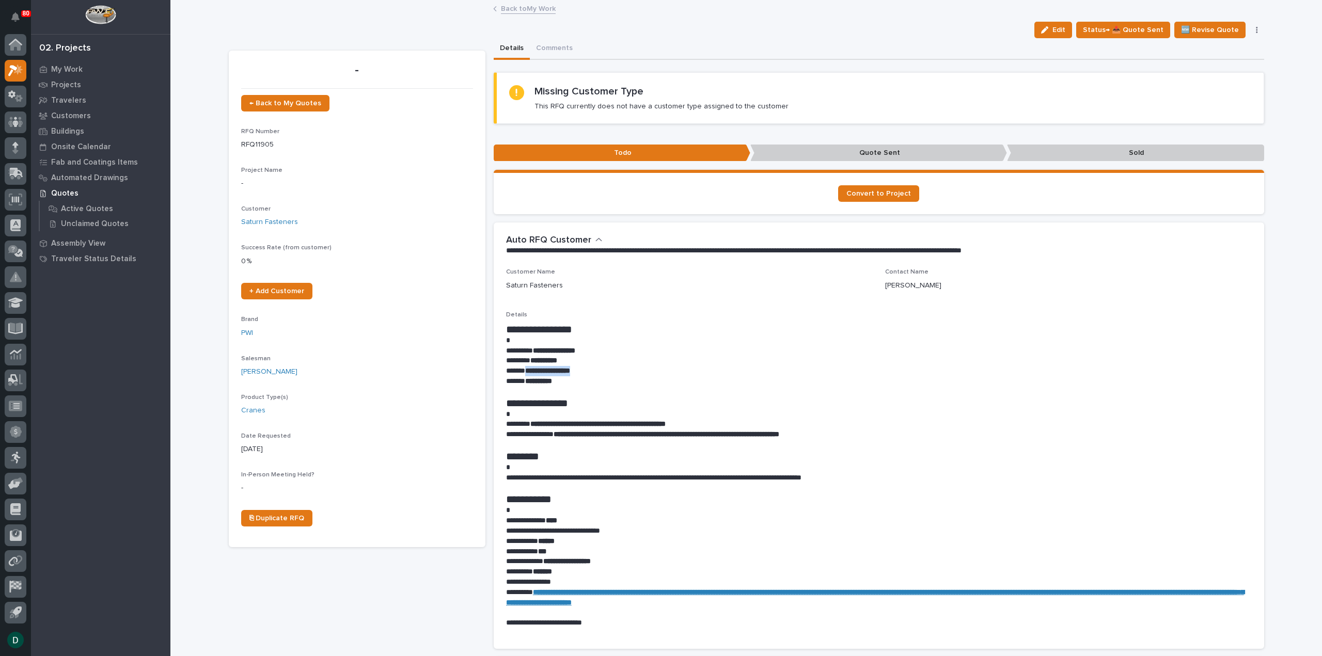
copy strong "**********"
drag, startPoint x: 554, startPoint y: 44, endPoint x: 737, endPoint y: 101, distance: 191.9
click at [258, 0] on button "Comments" at bounding box center [554, 49] width 49 height 22
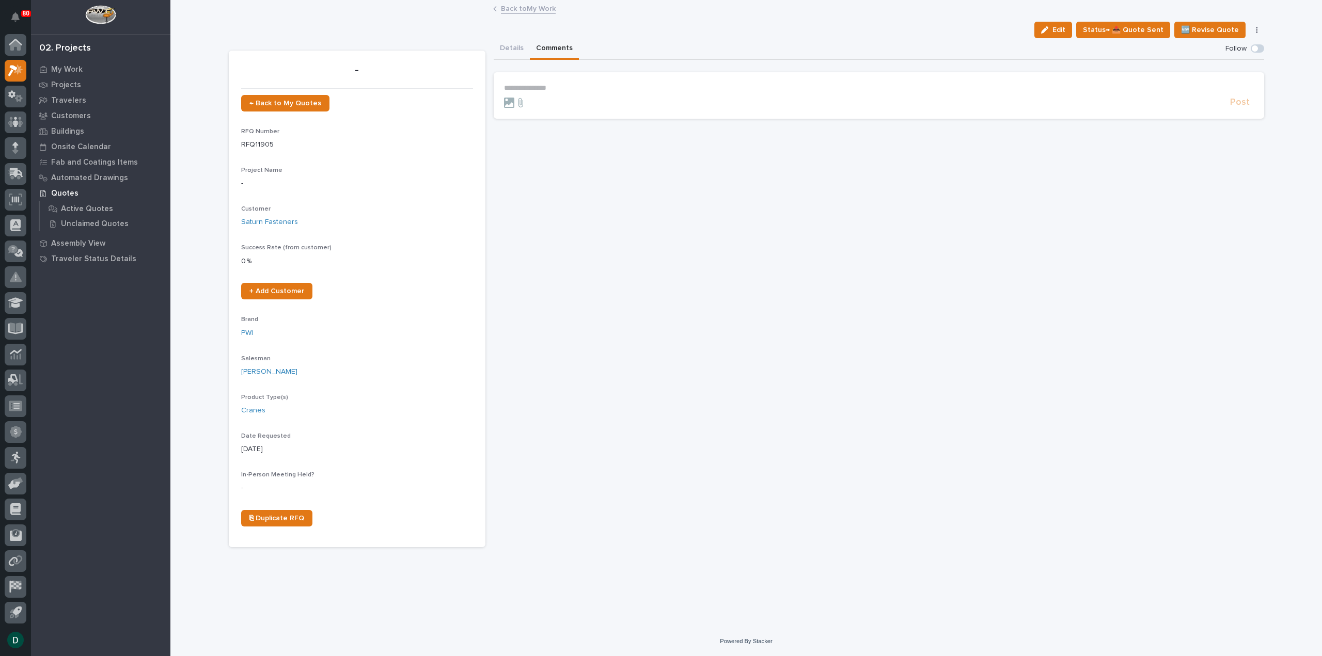
click at [258, 0] on p "**********" at bounding box center [879, 88] width 750 height 9
click at [258, 0] on span "Post" at bounding box center [1240, 106] width 20 height 12
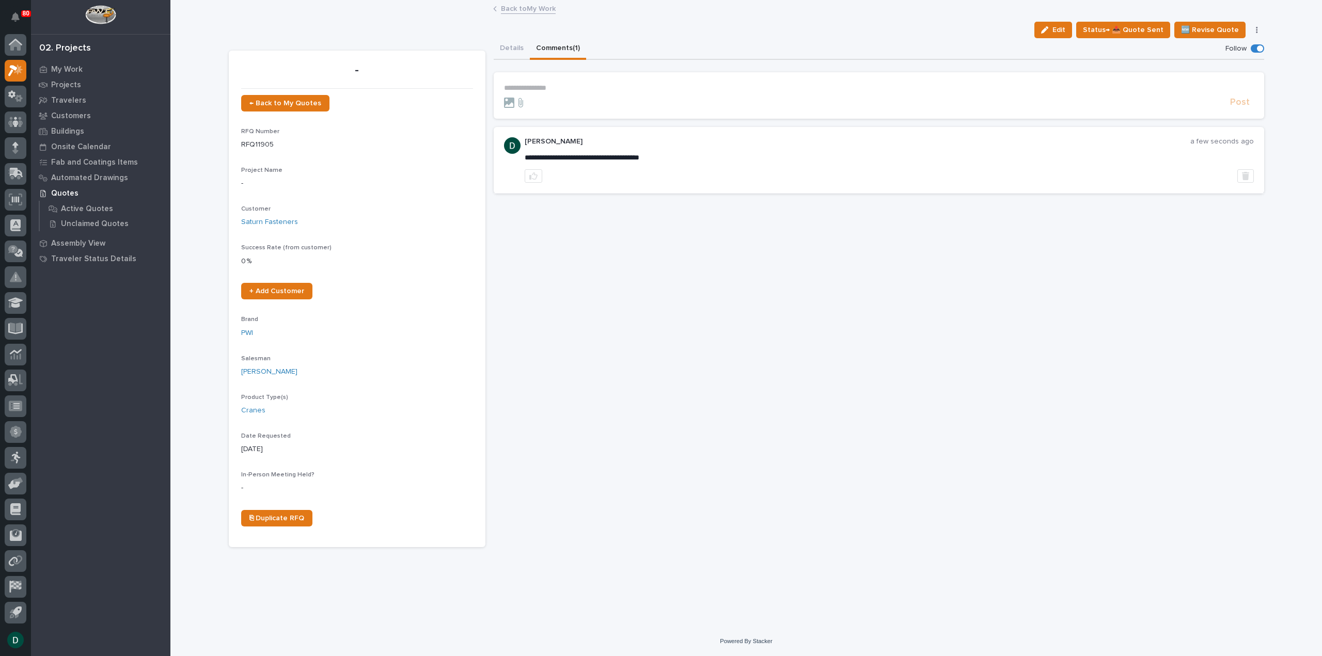
click at [258, 0] on link "Back to My Work" at bounding box center [528, 8] width 55 height 12
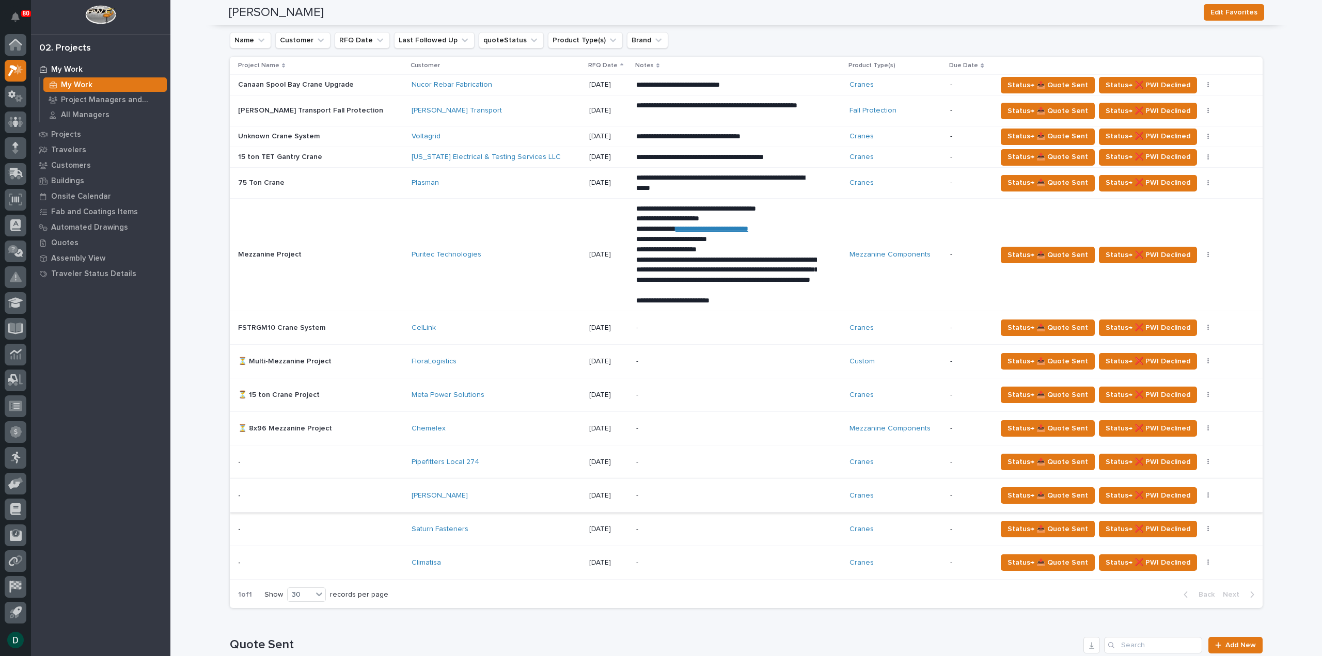
scroll to position [723, 0]
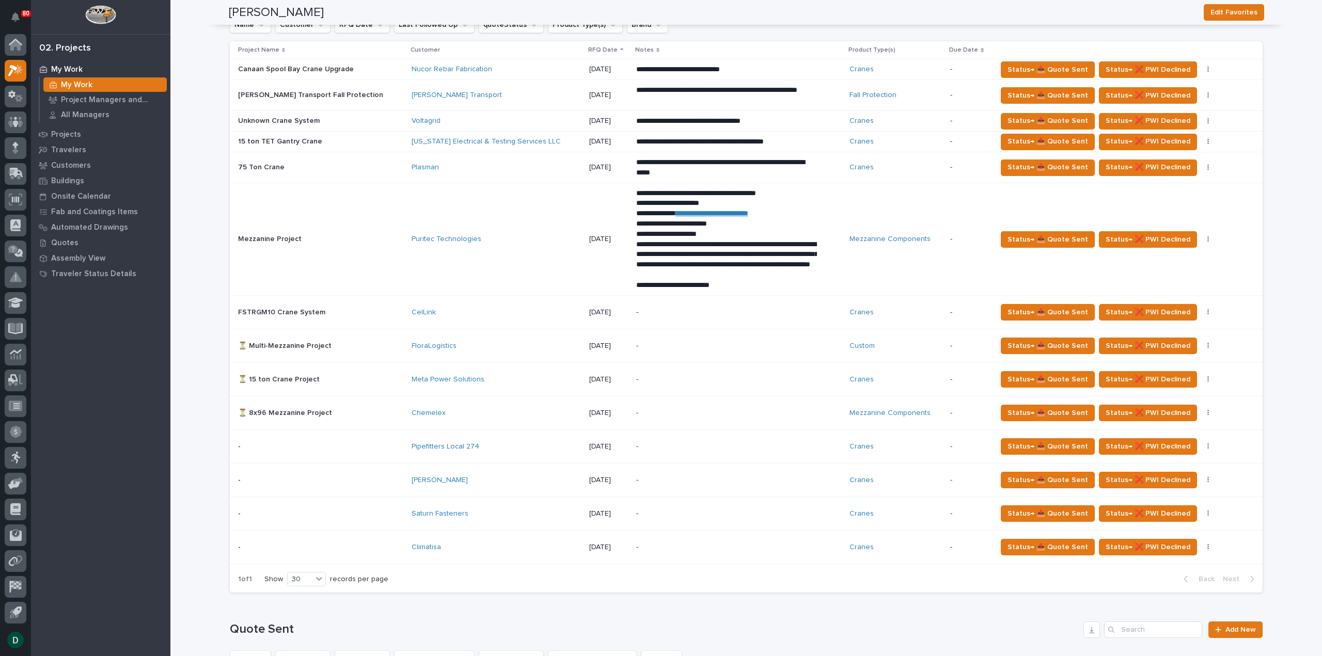
click at [258, 0] on p at bounding box center [320, 547] width 165 height 9
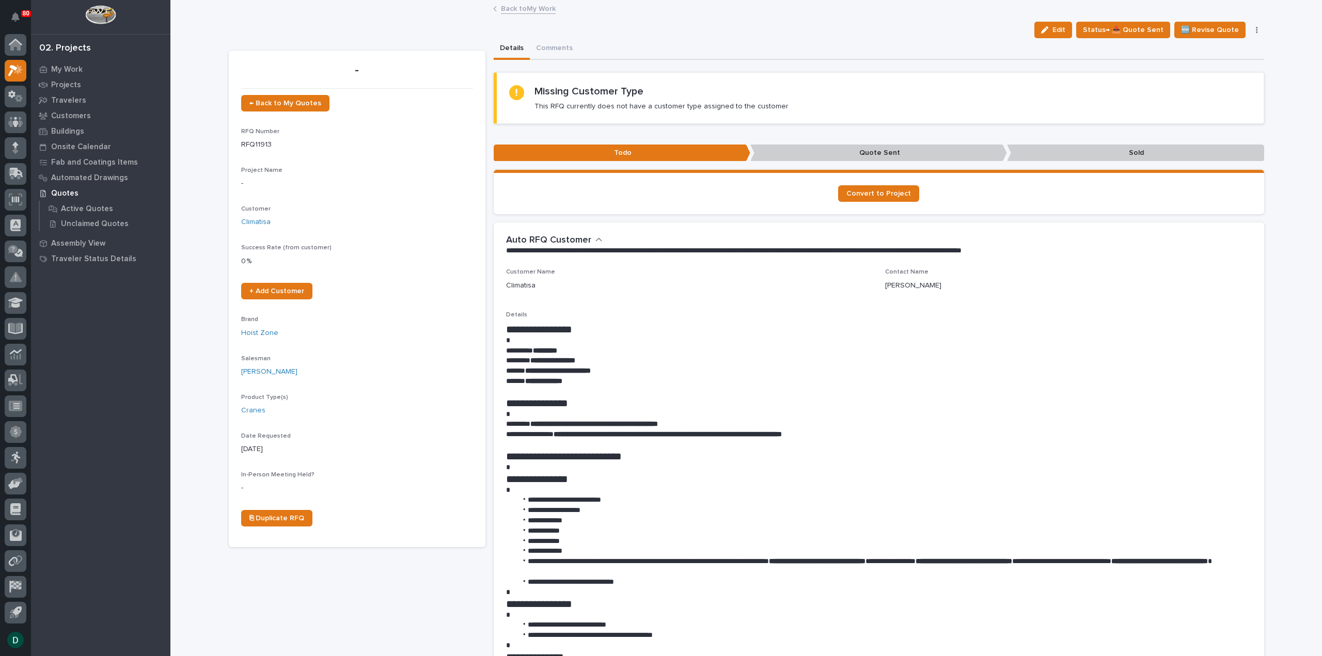
click at [258, 0] on div "**********" at bounding box center [879, 558] width 746 height 579
drag, startPoint x: 614, startPoint y: 370, endPoint x: 523, endPoint y: 372, distance: 90.4
click at [258, 0] on p "**********" at bounding box center [879, 371] width 746 height 10
copy strong "**********"
click at [258, 0] on link "Back to My Work" at bounding box center [528, 8] width 55 height 12
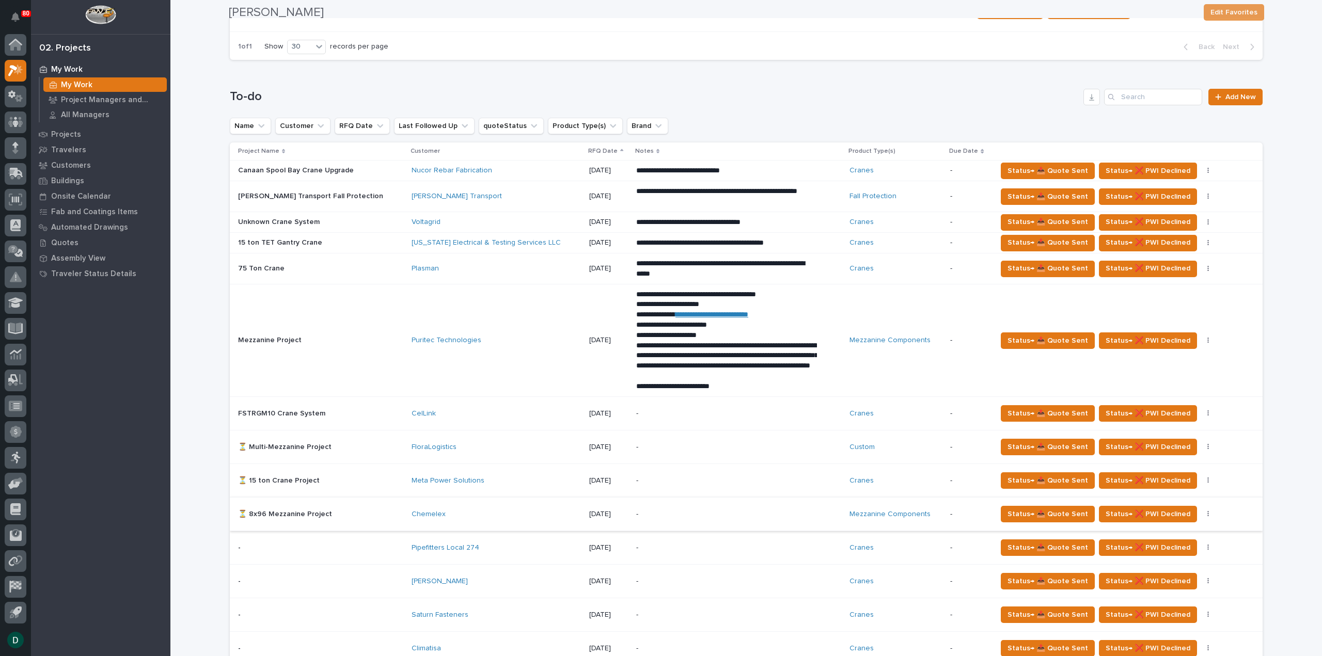
scroll to position [671, 0]
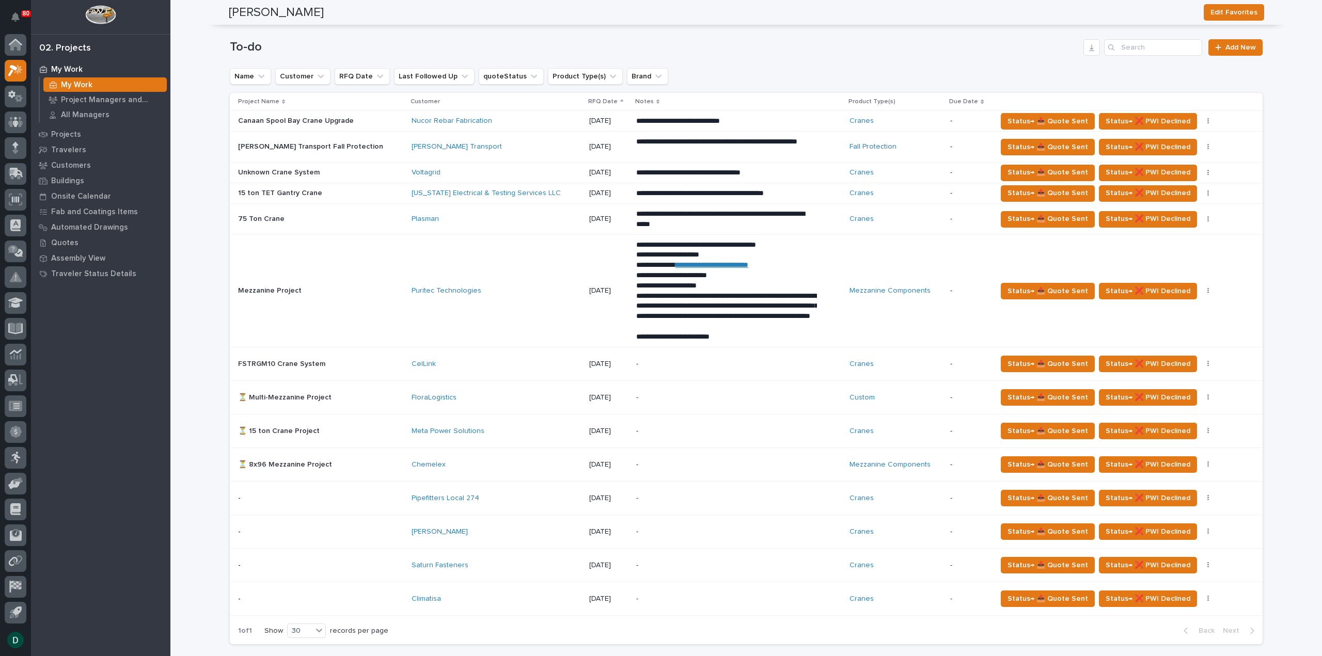
click at [258, 0] on p at bounding box center [320, 364] width 165 height 9
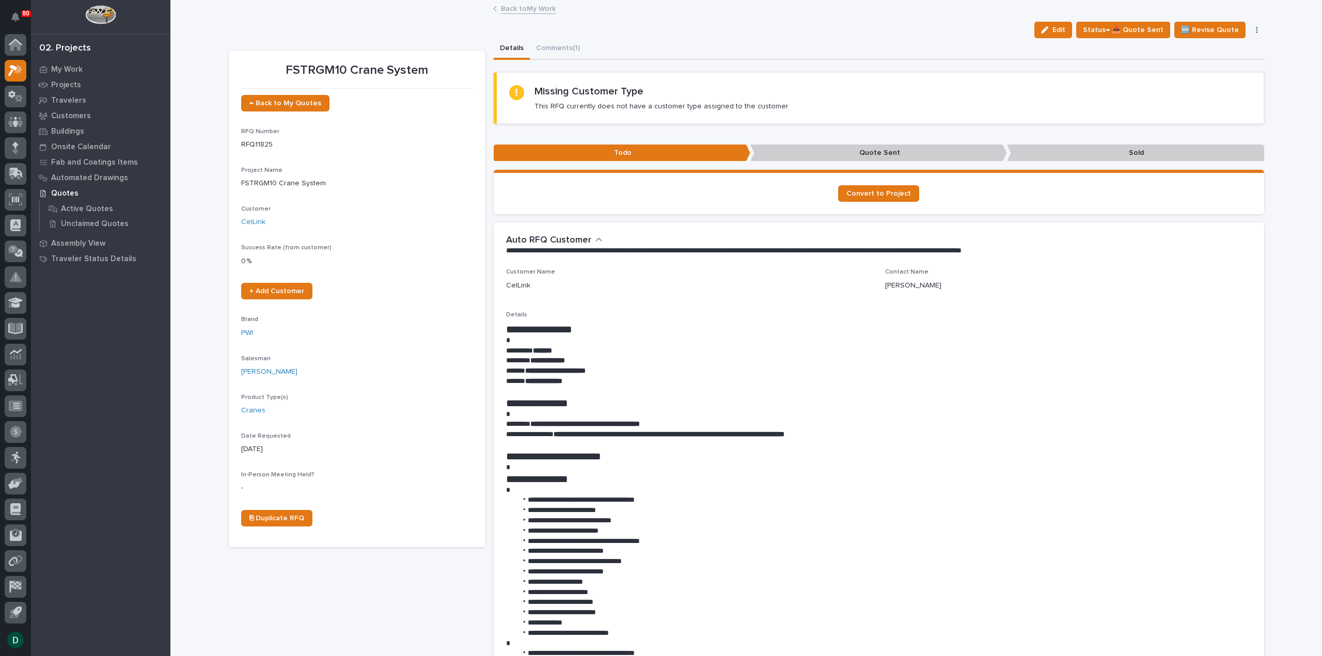
click at [258, 0] on link "Back to My Work" at bounding box center [528, 8] width 55 height 12
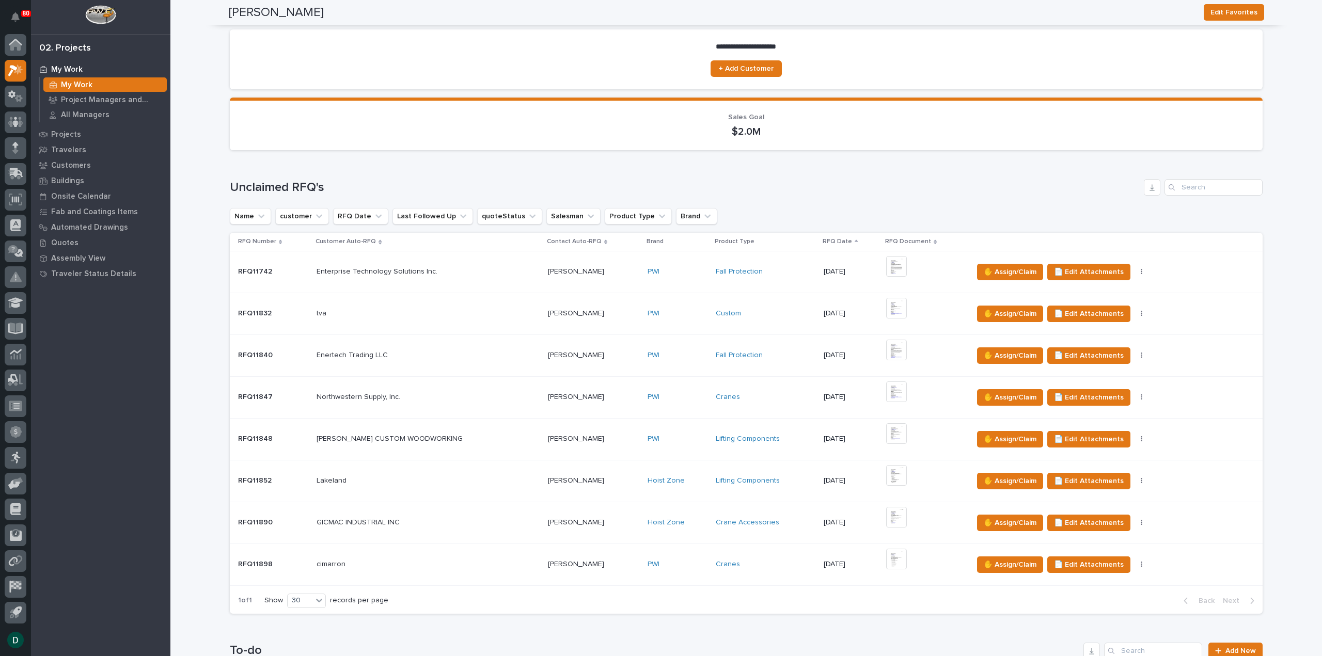
scroll to position [52, 0]
